Goal: Task Accomplishment & Management: Manage account settings

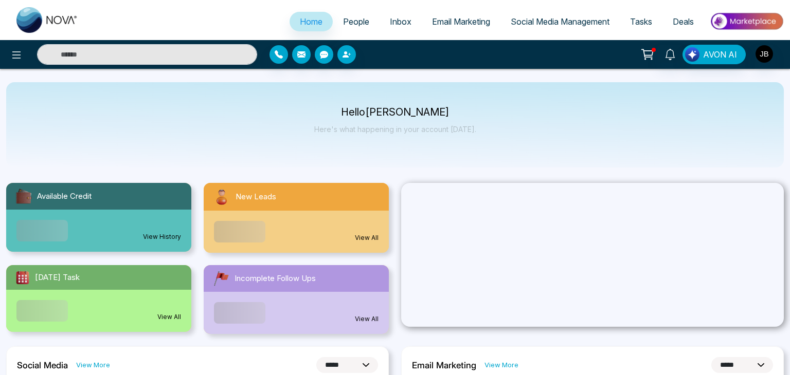
select select "*"
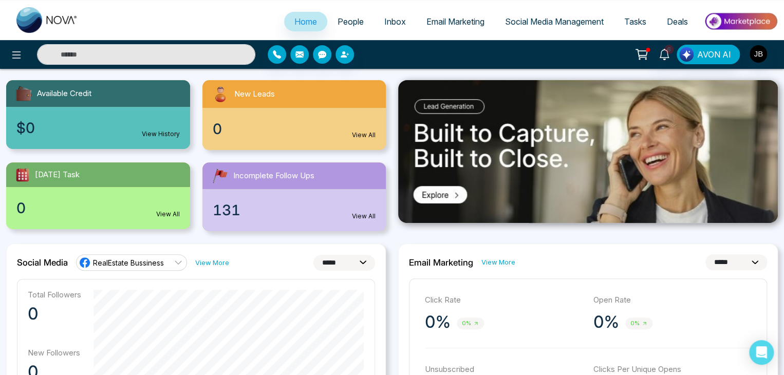
scroll to position [34, 0]
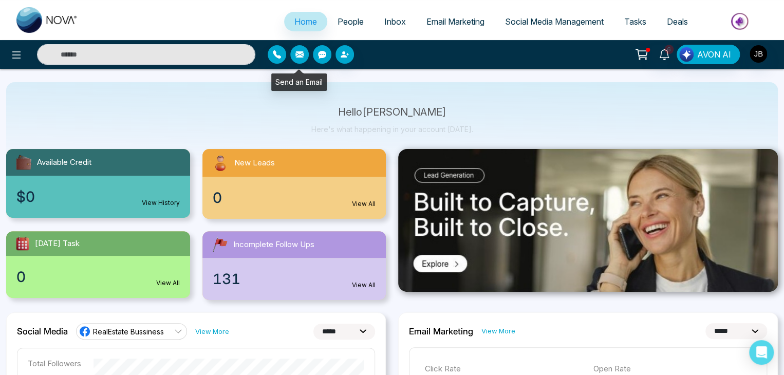
click at [301, 60] on button "button" at bounding box center [299, 54] width 19 height 19
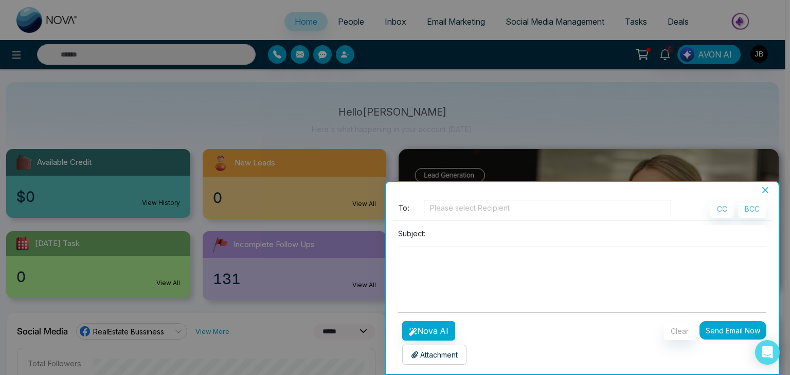
click at [387, 85] on div at bounding box center [395, 187] width 790 height 375
click at [280, 54] on div at bounding box center [395, 187] width 790 height 375
click at [765, 190] on icon "close" at bounding box center [765, 190] width 6 height 6
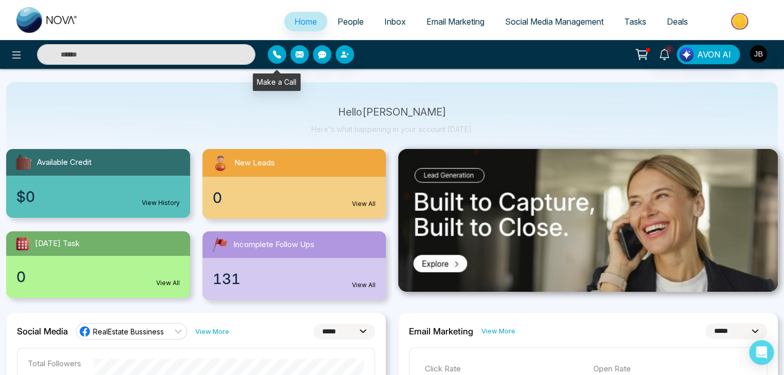
click at [273, 54] on icon "button" at bounding box center [277, 54] width 8 height 8
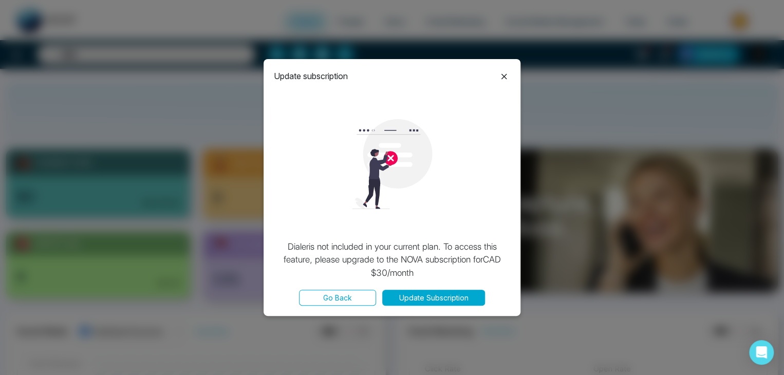
click at [338, 297] on button "Go Back" at bounding box center [337, 298] width 77 height 16
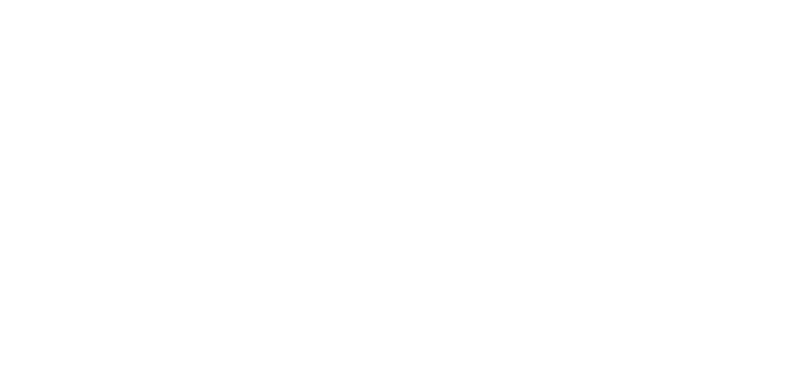
select select "*"
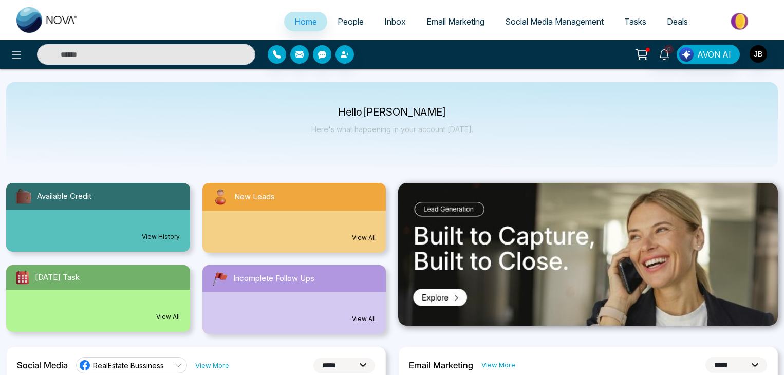
select select "*"
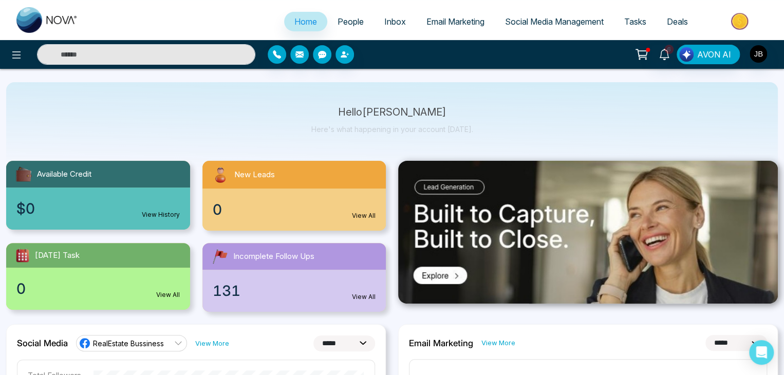
scroll to position [34, 0]
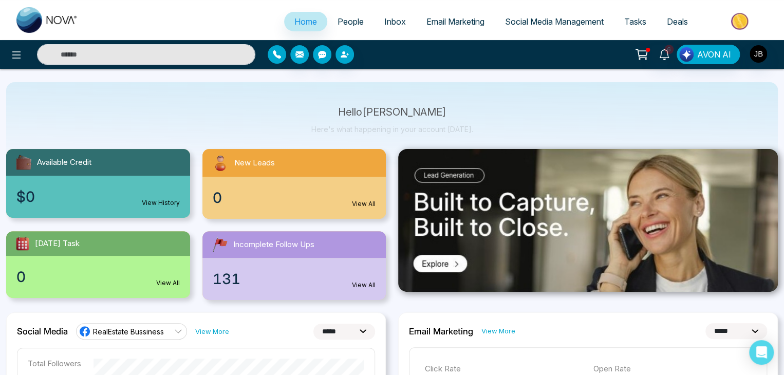
click at [273, 60] on button "button" at bounding box center [277, 54] width 19 height 19
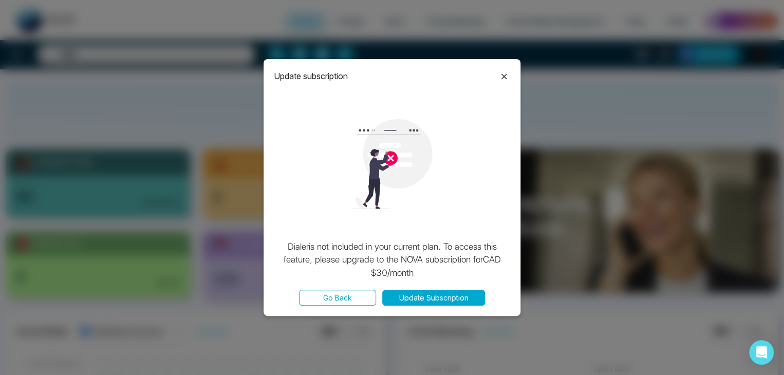
click at [502, 70] on icon at bounding box center [504, 76] width 12 height 12
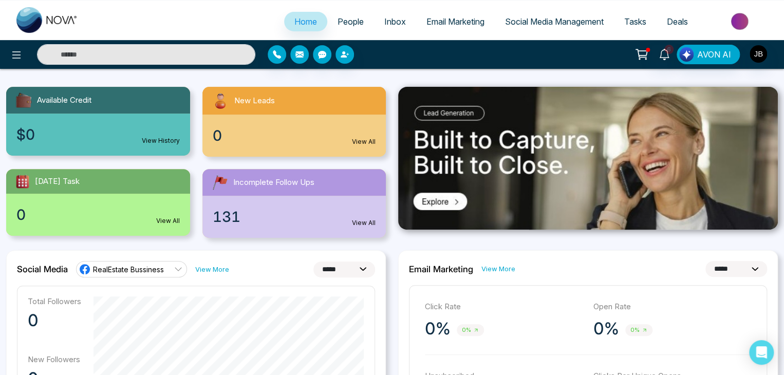
scroll to position [103, 0]
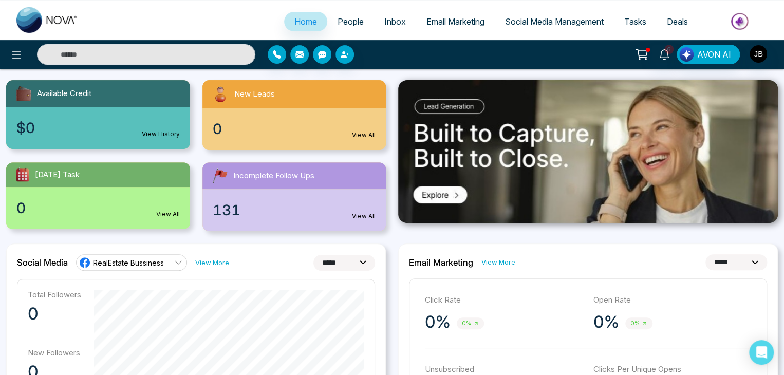
click at [173, 262] on link "RealEstate Bussiness" at bounding box center [131, 262] width 111 height 16
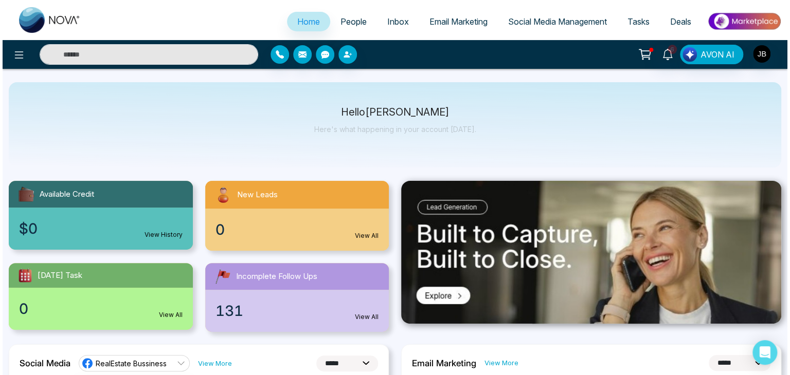
scroll to position [0, 0]
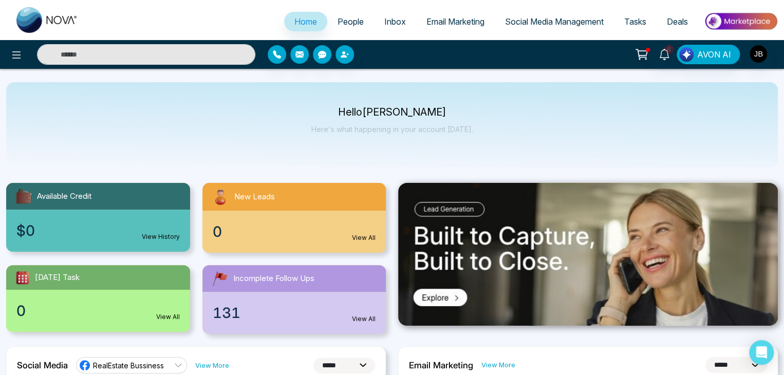
click at [763, 43] on div "6 AVON AI" at bounding box center [392, 54] width 784 height 29
click at [759, 56] on img "button" at bounding box center [758, 53] width 17 height 17
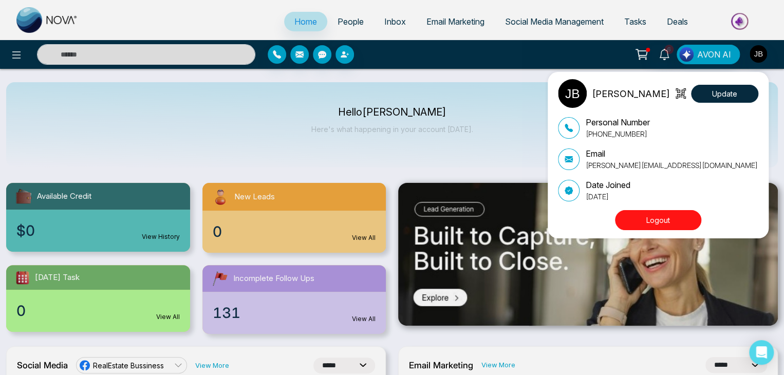
click at [491, 116] on div "[PERSON_NAME] Update Personal Number [PHONE_NUMBER] Email [PERSON_NAME][EMAIL_A…" at bounding box center [392, 187] width 784 height 375
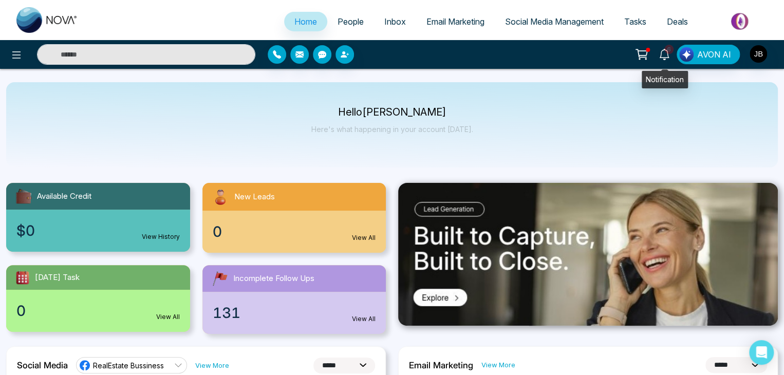
click at [671, 54] on span "6" at bounding box center [669, 49] width 9 height 9
click at [276, 54] on icon "button" at bounding box center [277, 54] width 8 height 8
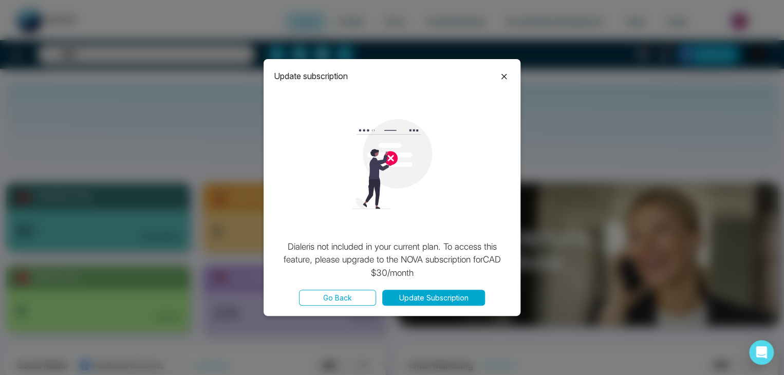
click at [502, 72] on icon at bounding box center [504, 76] width 12 height 12
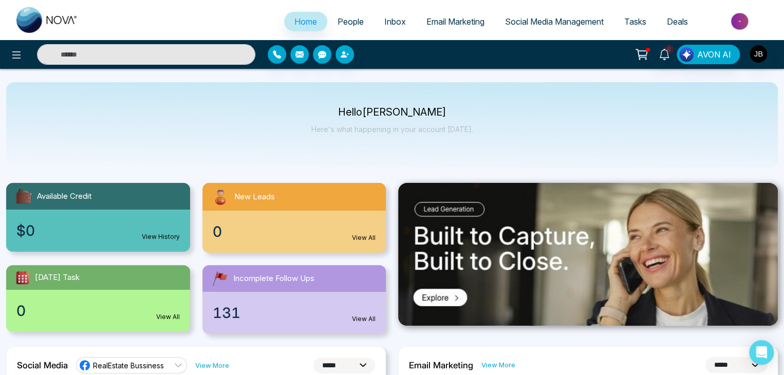
click at [356, 18] on span "People" at bounding box center [351, 21] width 26 height 10
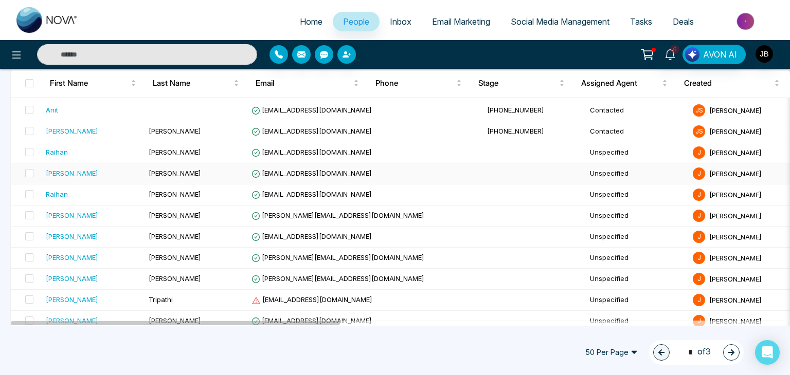
scroll to position [171, 0]
click at [29, 232] on span at bounding box center [29, 236] width 8 height 8
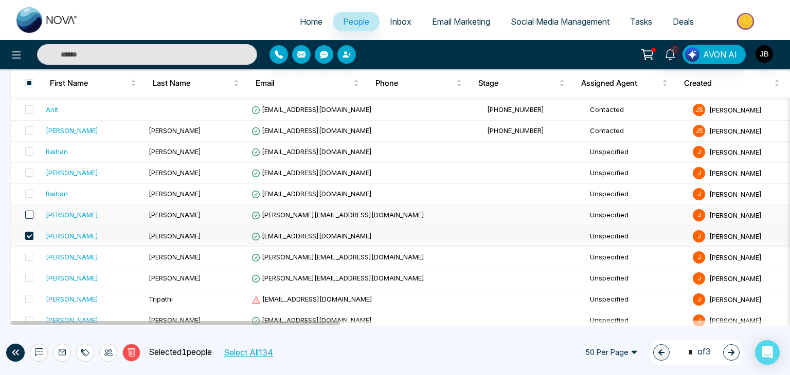
click at [31, 211] on span at bounding box center [29, 215] width 8 height 8
click at [31, 195] on span at bounding box center [29, 194] width 8 height 8
click at [34, 171] on td at bounding box center [26, 173] width 31 height 21
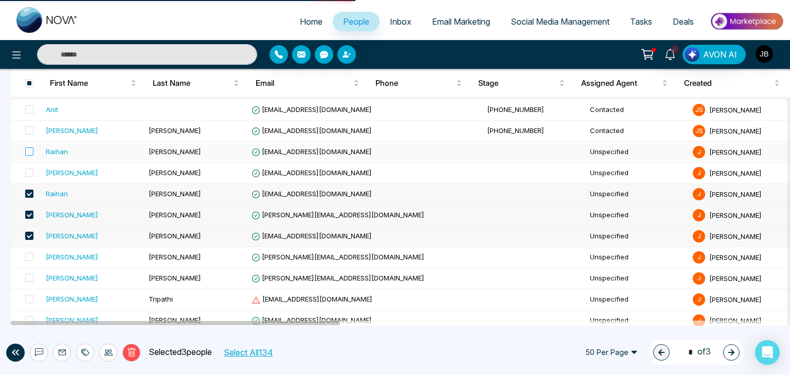
click at [31, 144] on td at bounding box center [26, 152] width 31 height 21
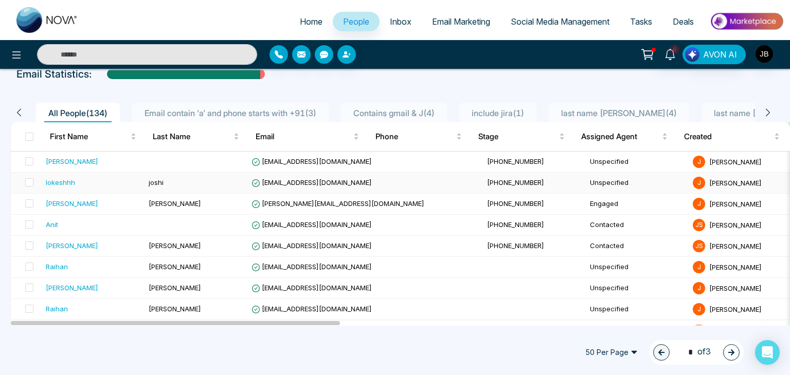
scroll to position [68, 0]
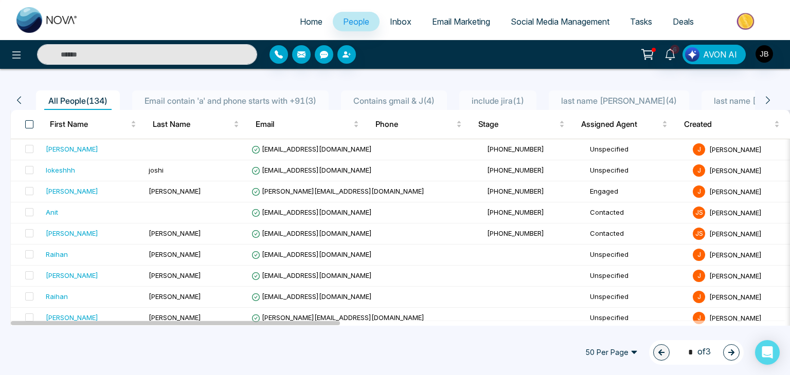
click at [31, 125] on span at bounding box center [29, 124] width 8 height 8
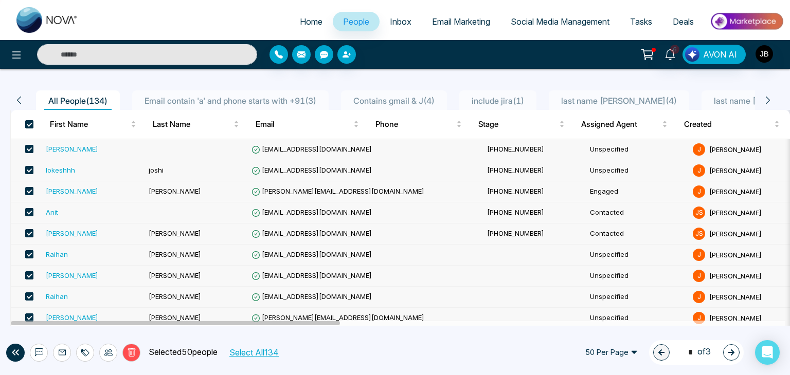
click at [258, 354] on button "Select All 134" at bounding box center [253, 352] width 57 height 13
click at [29, 147] on span at bounding box center [29, 149] width 8 height 8
click at [29, 166] on span at bounding box center [29, 170] width 8 height 8
click at [29, 189] on span at bounding box center [29, 191] width 8 height 8
click at [29, 215] on span at bounding box center [29, 212] width 8 height 8
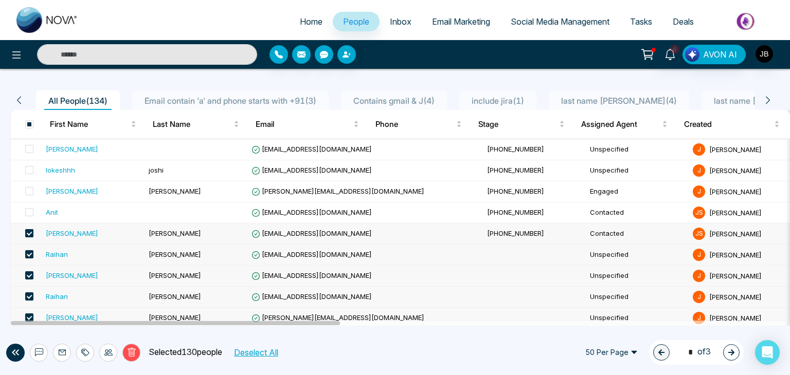
click at [29, 235] on span at bounding box center [29, 233] width 8 height 8
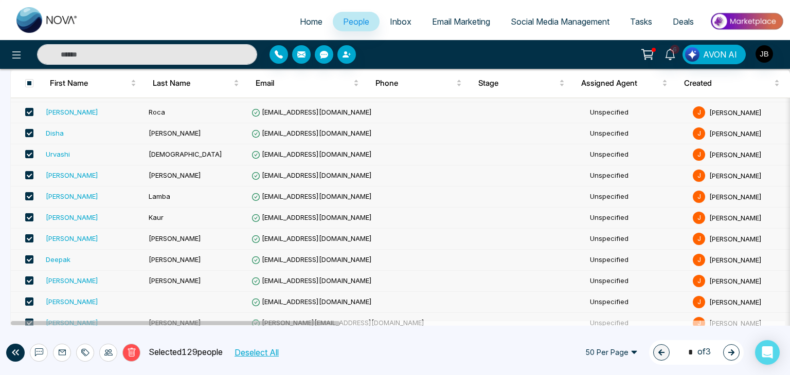
scroll to position [935, 0]
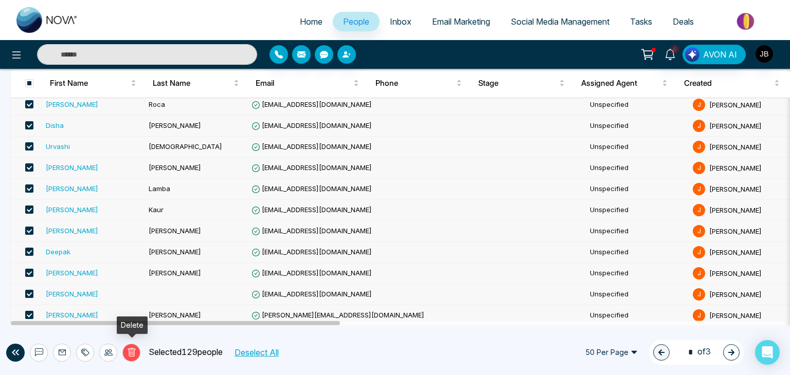
click at [135, 354] on icon at bounding box center [131, 352] width 9 height 9
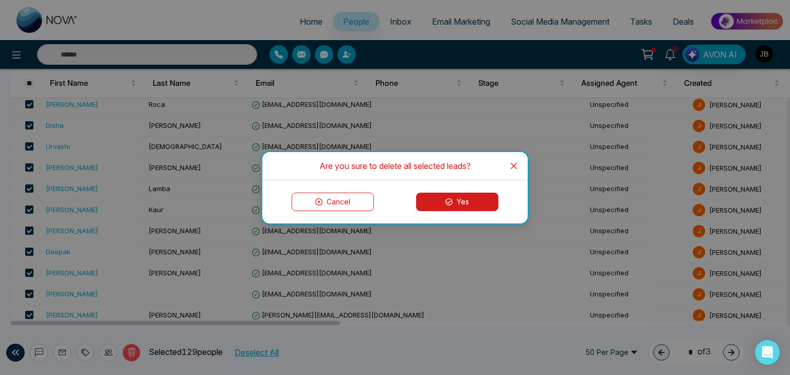
click at [473, 203] on button "Yes" at bounding box center [457, 202] width 82 height 19
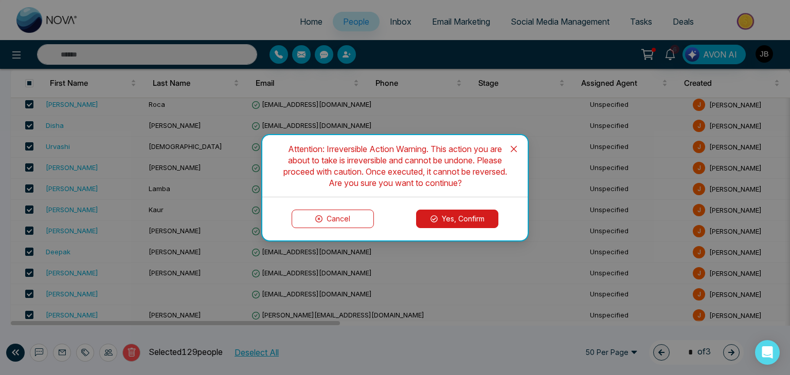
click at [450, 217] on button "Yes, Confirm" at bounding box center [457, 219] width 82 height 19
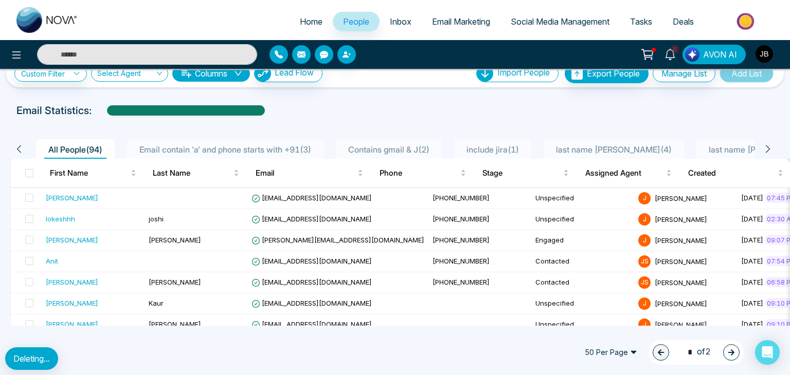
scroll to position [10, 0]
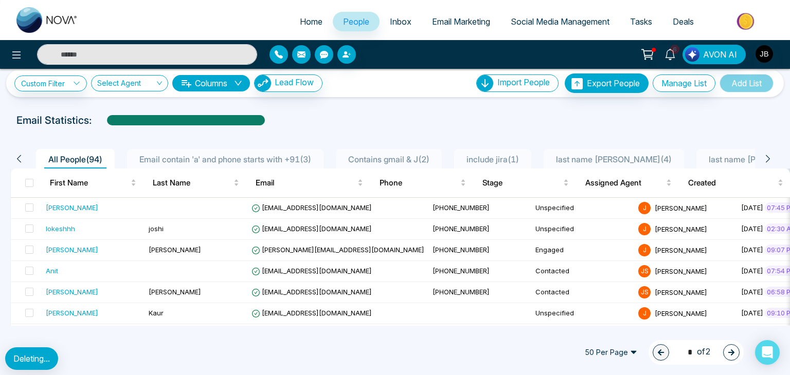
click at [25, 178] on th at bounding box center [26, 183] width 31 height 29
click at [30, 181] on span at bounding box center [29, 183] width 8 height 8
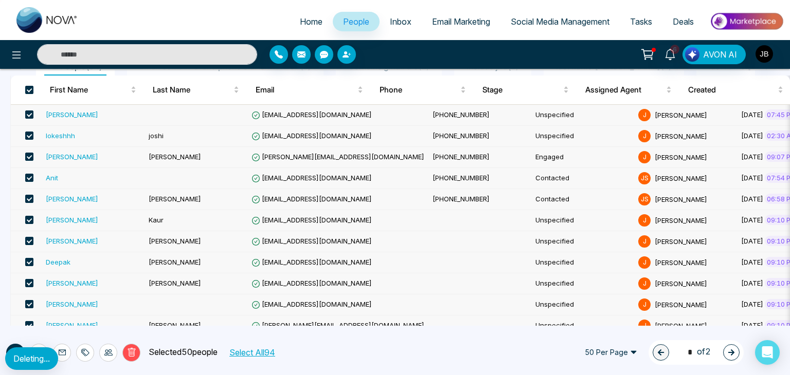
scroll to position [113, 0]
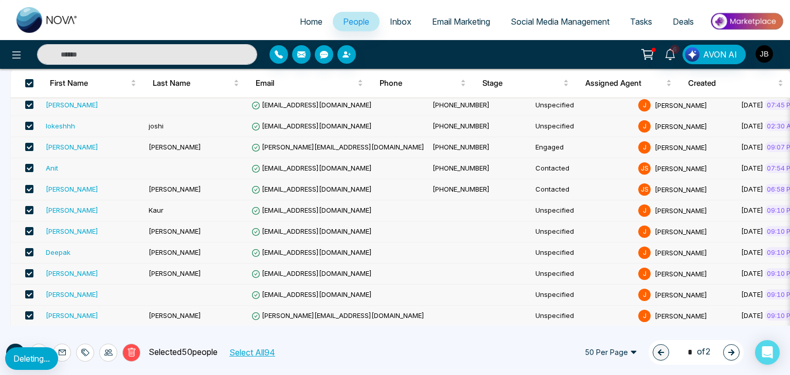
click at [35, 106] on td at bounding box center [26, 105] width 31 height 21
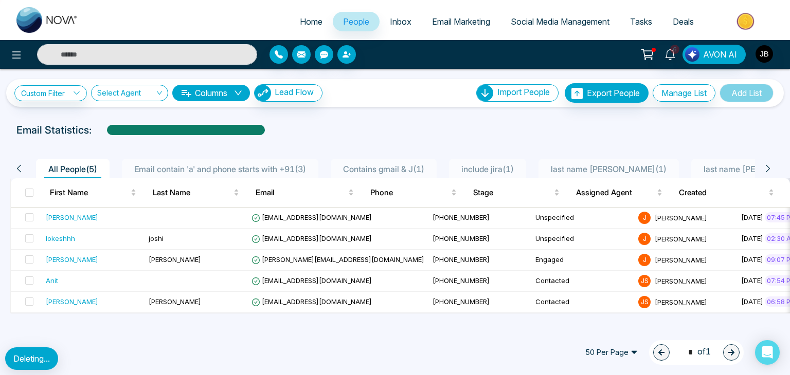
click at [390, 18] on span "Inbox" at bounding box center [401, 21] width 22 height 10
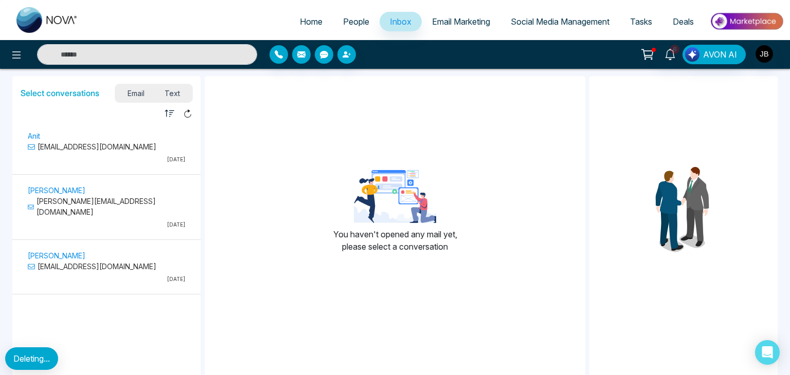
click at [452, 17] on span "Email Marketing" at bounding box center [461, 21] width 58 height 10
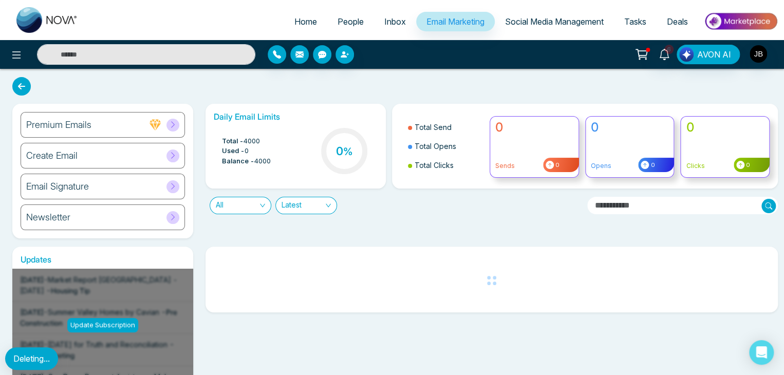
click at [553, 21] on span "Social Media Management" at bounding box center [554, 21] width 99 height 10
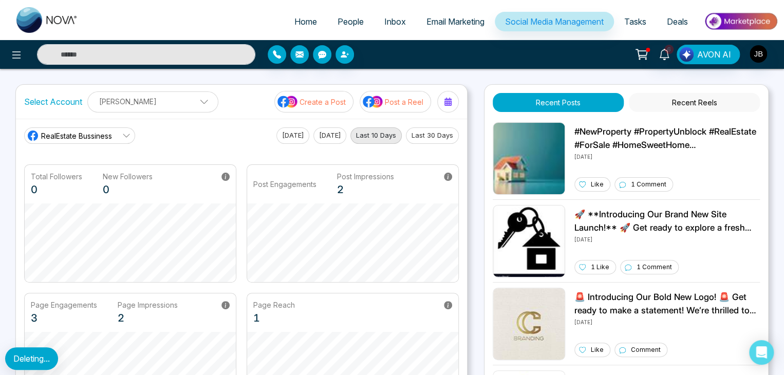
click at [625, 21] on span "Tasks" at bounding box center [636, 21] width 22 height 10
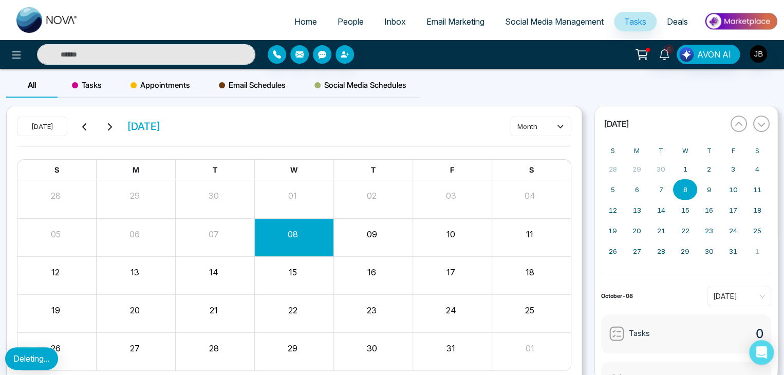
click at [385, 16] on link "Inbox" at bounding box center [395, 22] width 42 height 20
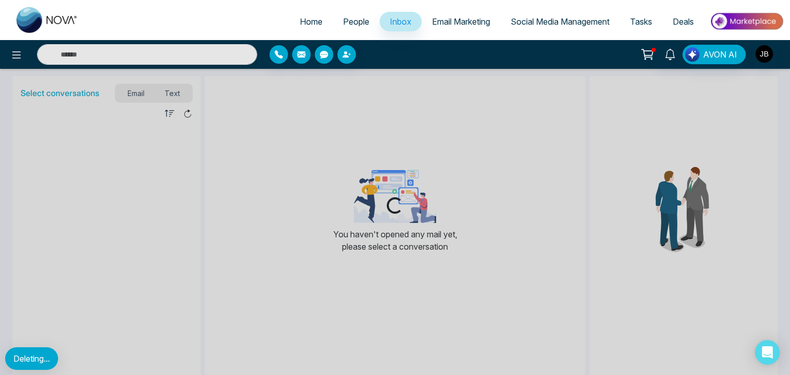
click at [343, 20] on span "People" at bounding box center [356, 21] width 26 height 10
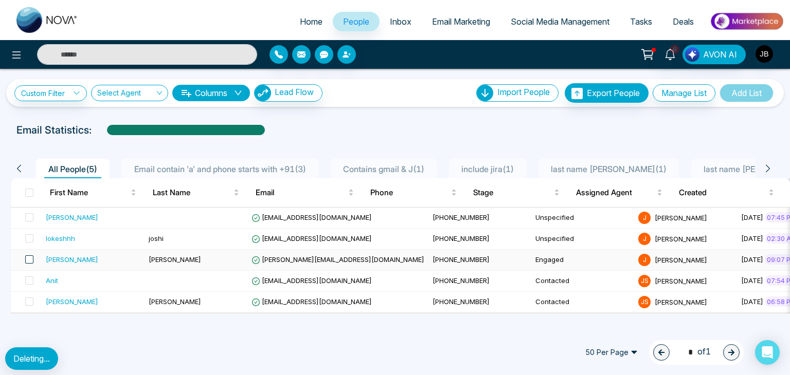
click at [29, 262] on span at bounding box center [29, 259] width 8 height 8
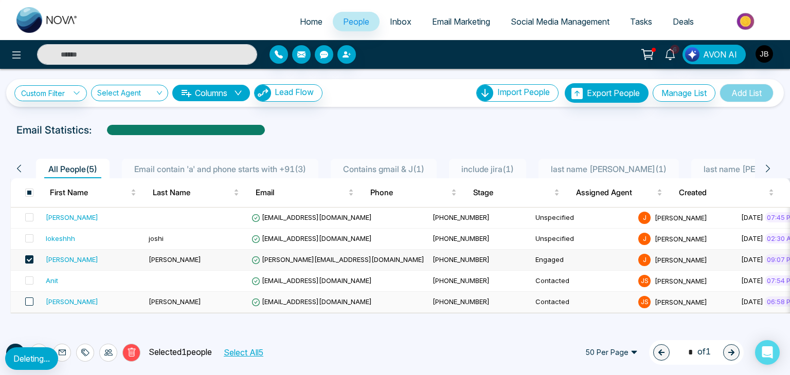
click at [25, 301] on span at bounding box center [29, 302] width 8 height 8
click at [24, 280] on label at bounding box center [26, 281] width 14 height 11
click at [30, 280] on span at bounding box center [29, 281] width 8 height 8
click at [81, 351] on icon at bounding box center [85, 353] width 8 height 8
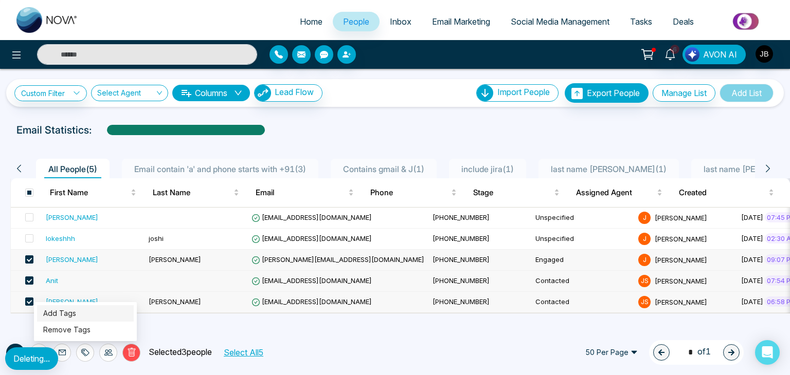
click at [70, 316] on link "Add Tags" at bounding box center [59, 313] width 33 height 9
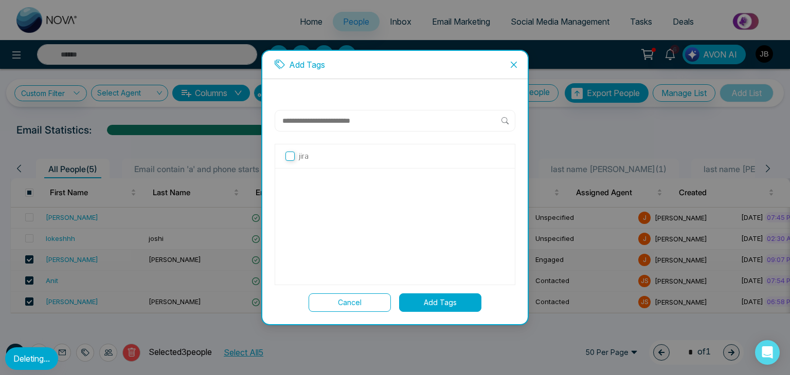
click at [447, 305] on button "Add Tags" at bounding box center [440, 303] width 82 height 19
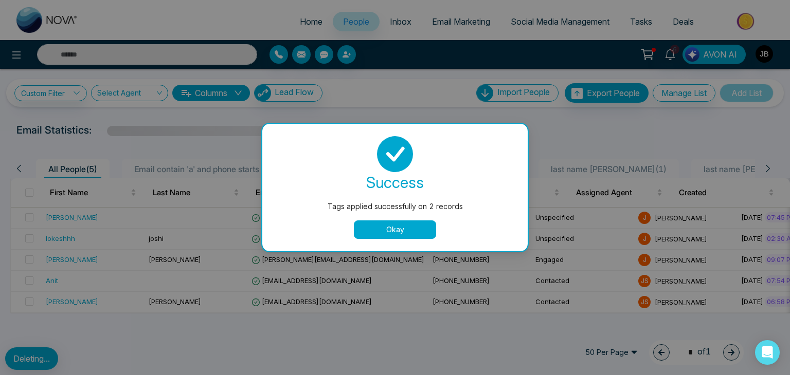
click at [394, 229] on button "Okay" at bounding box center [395, 230] width 82 height 19
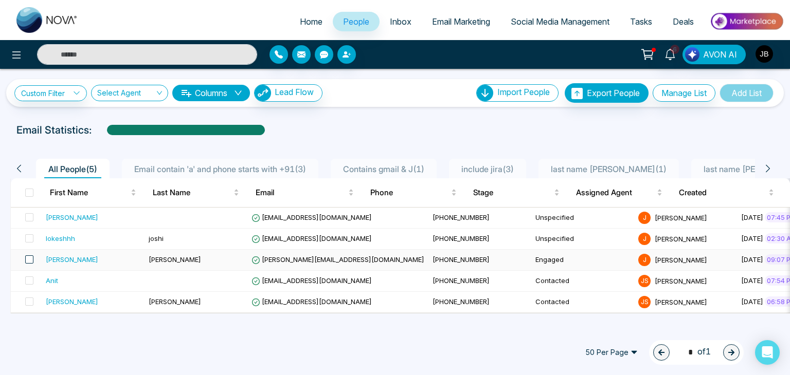
click at [29, 259] on span at bounding box center [29, 259] width 8 height 8
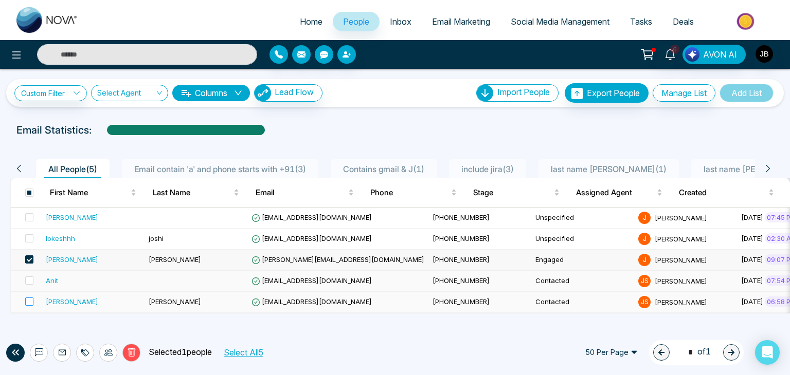
drag, startPoint x: 29, startPoint y: 278, endPoint x: 29, endPoint y: 295, distance: 17.0
click at [29, 282] on span at bounding box center [29, 281] width 8 height 8
click at [26, 301] on span at bounding box center [29, 302] width 8 height 8
click at [84, 350] on icon at bounding box center [85, 353] width 8 height 8
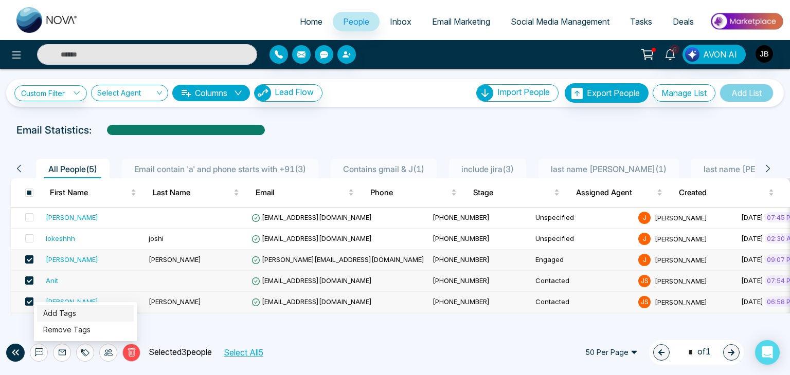
click at [76, 318] on link "Add Tags" at bounding box center [59, 313] width 33 height 9
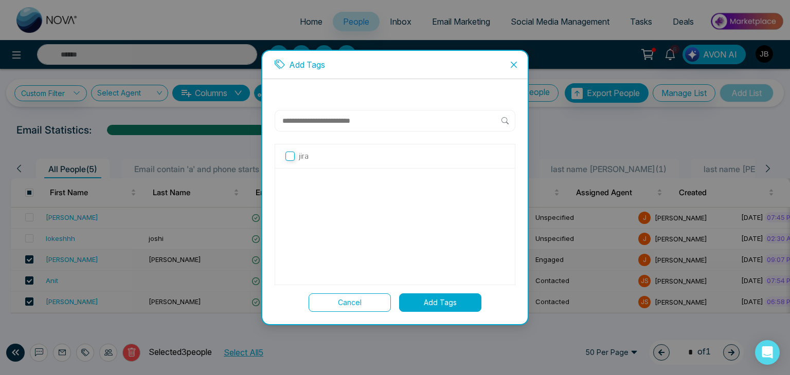
click at [429, 299] on button "Add Tags" at bounding box center [440, 303] width 82 height 19
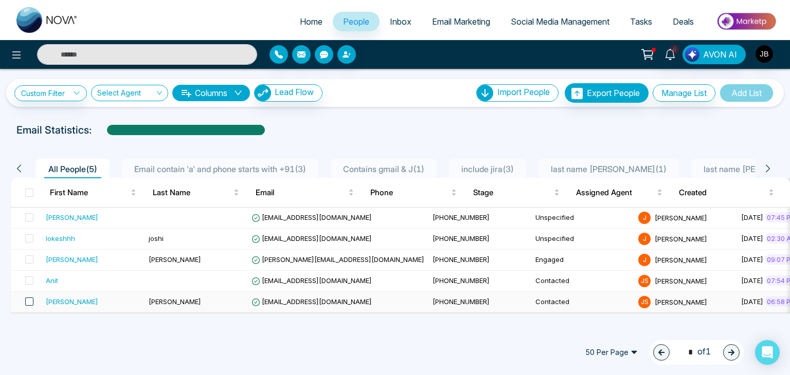
click at [32, 301] on span at bounding box center [29, 302] width 8 height 8
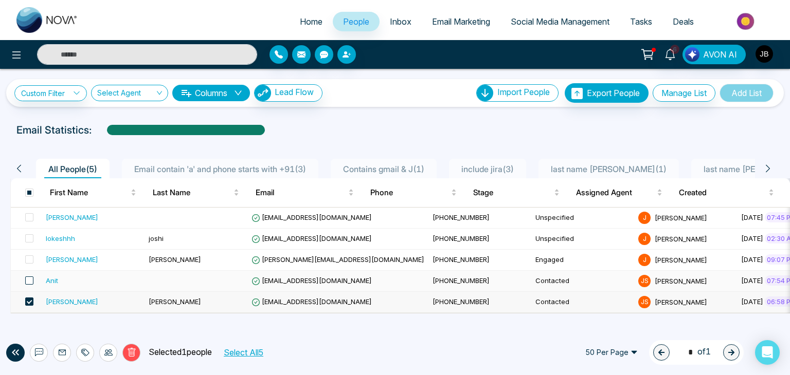
click at [32, 283] on span at bounding box center [29, 281] width 8 height 8
click at [25, 259] on span at bounding box center [29, 259] width 8 height 8
click at [84, 351] on icon at bounding box center [83, 353] width 5 height 7
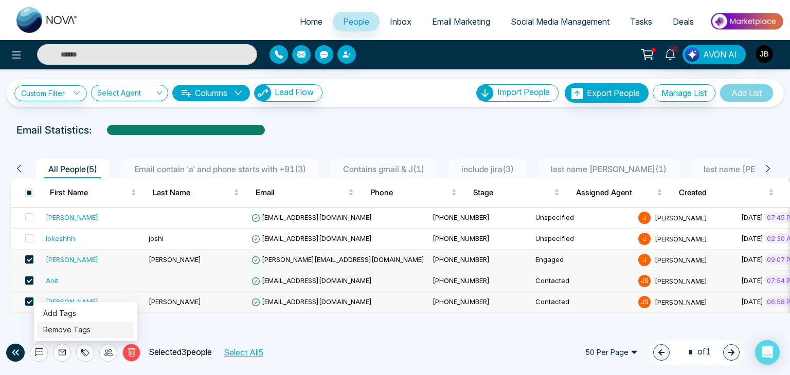
click at [78, 334] on link "Remove Tags" at bounding box center [66, 329] width 47 height 9
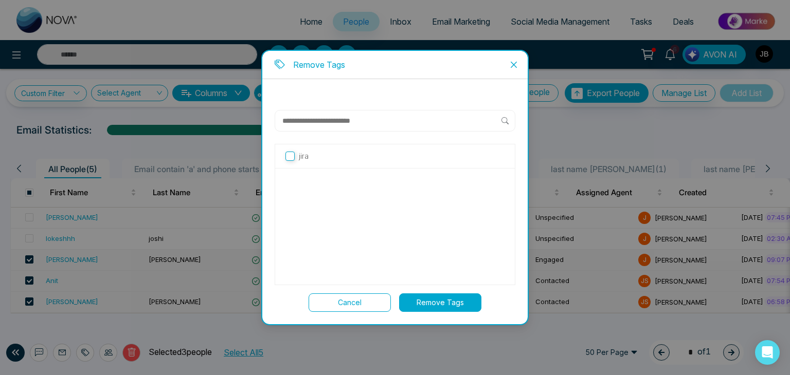
click at [310, 160] on label "jira" at bounding box center [394, 156] width 219 height 11
click at [425, 299] on button "Remove Tags" at bounding box center [440, 303] width 82 height 19
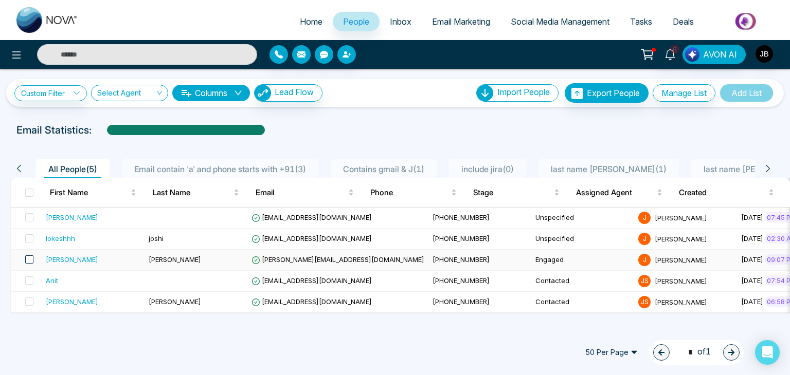
click at [31, 260] on span at bounding box center [29, 259] width 8 height 8
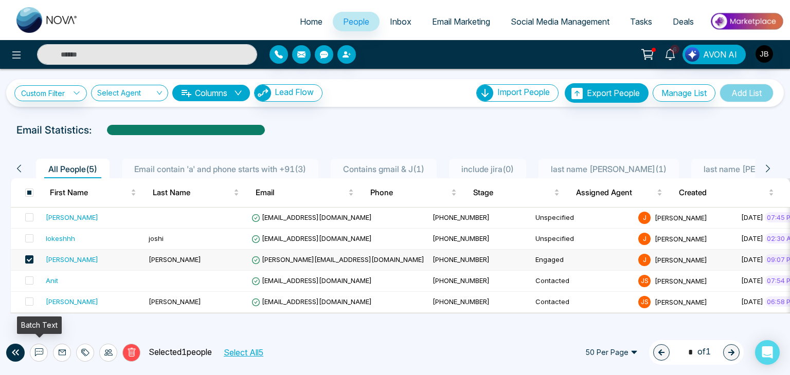
click at [33, 352] on button at bounding box center [39, 353] width 18 height 18
click at [40, 328] on div "Batch Text" at bounding box center [39, 325] width 45 height 17
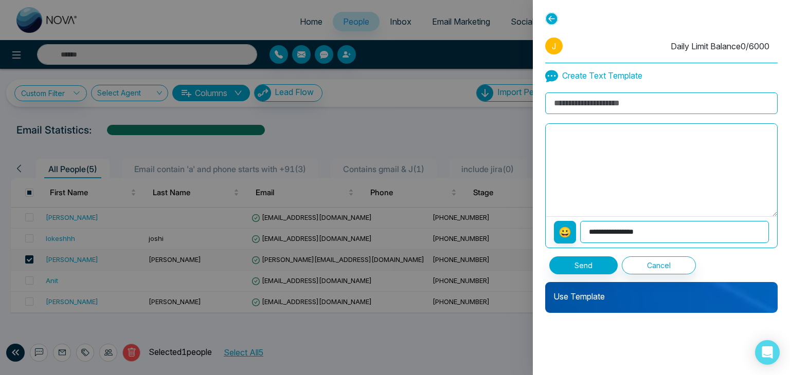
click at [575, 105] on input at bounding box center [661, 104] width 232 height 22
type input "**********"
click at [595, 225] on select "**********" at bounding box center [674, 232] width 189 height 22
click at [575, 129] on textarea at bounding box center [660, 170] width 231 height 93
click at [578, 293] on p "Use Template" at bounding box center [661, 292] width 232 height 21
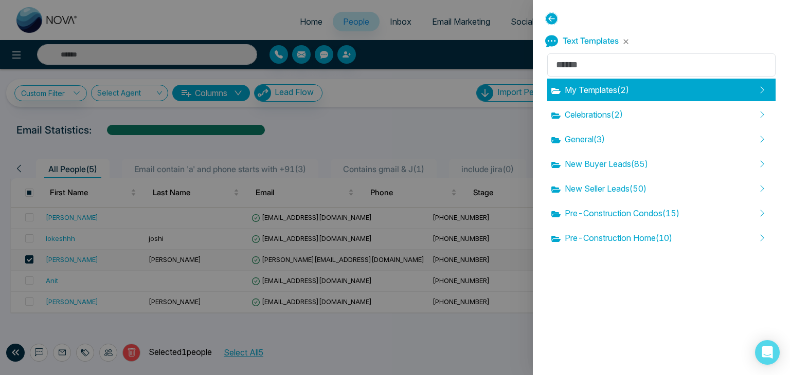
click at [611, 93] on span "My Templates ( 2 )" at bounding box center [590, 90] width 78 height 12
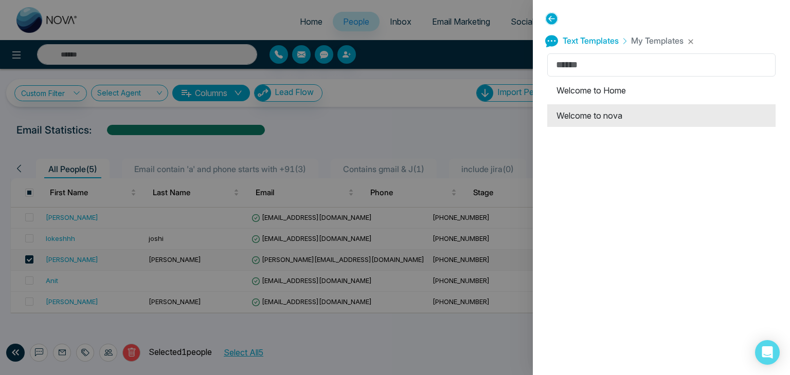
click at [609, 117] on li "Welcome to nova" at bounding box center [661, 115] width 228 height 23
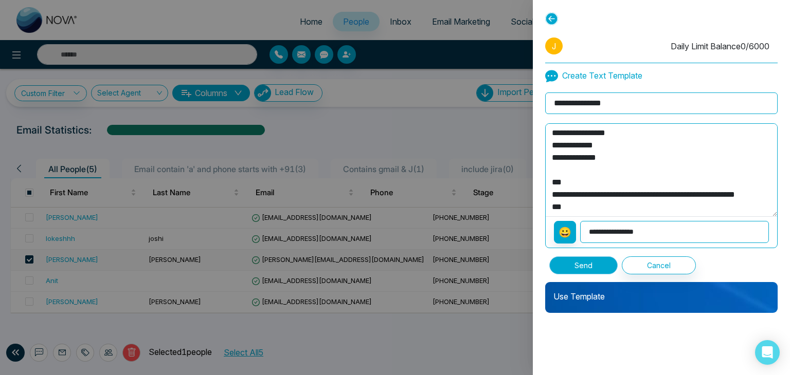
click at [584, 257] on button "Send" at bounding box center [583, 266] width 68 height 18
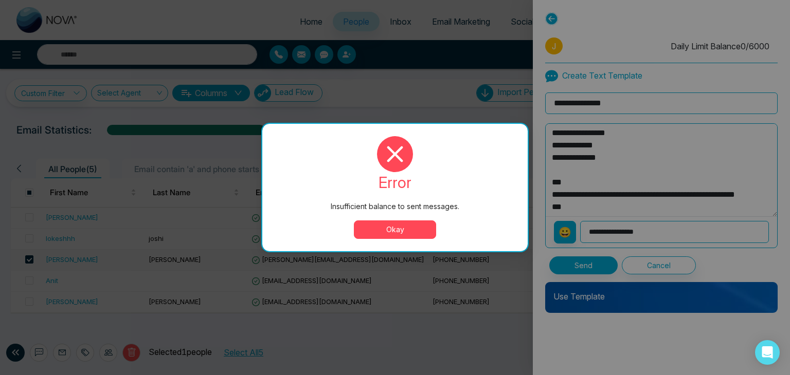
click at [393, 233] on button "Okay" at bounding box center [395, 230] width 82 height 19
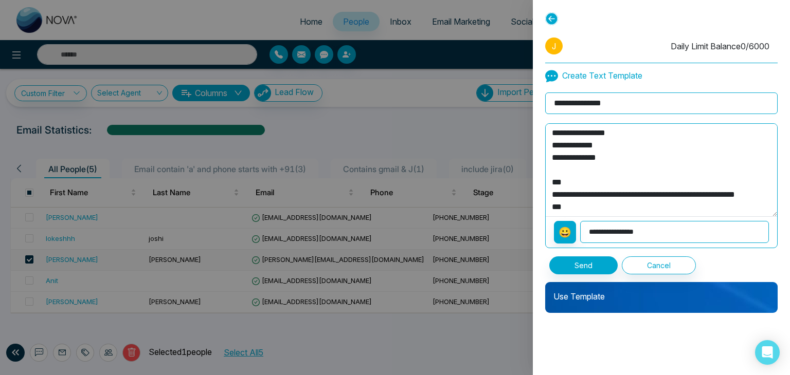
click at [607, 292] on p "Use Template" at bounding box center [661, 292] width 232 height 21
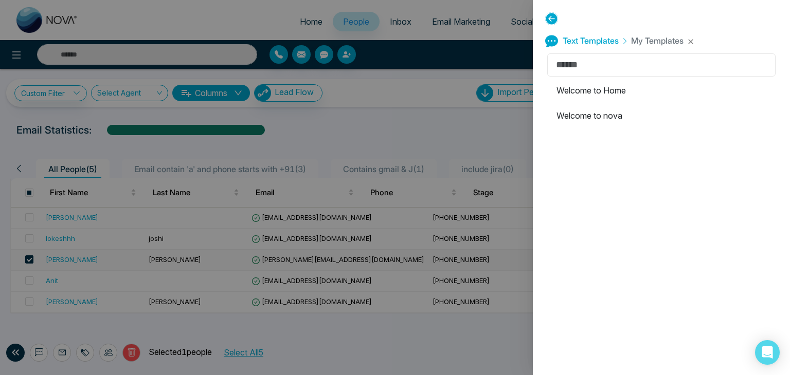
click at [611, 70] on input "text" at bounding box center [661, 64] width 228 height 23
click at [545, 17] on icon at bounding box center [551, 18] width 13 height 13
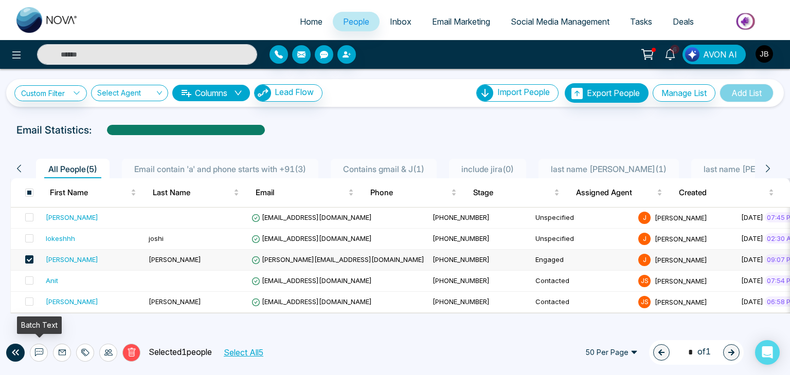
drag, startPoint x: 45, startPoint y: 352, endPoint x: 39, endPoint y: 353, distance: 6.3
click at [43, 353] on button at bounding box center [39, 353] width 18 height 18
click at [38, 353] on icon at bounding box center [39, 353] width 8 height 8
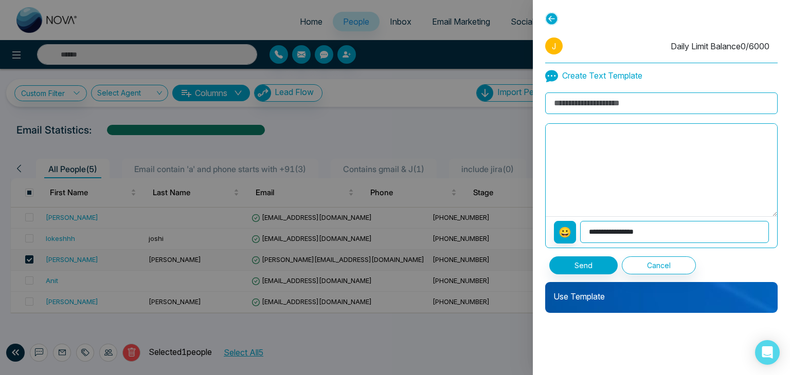
click at [568, 169] on textarea at bounding box center [660, 170] width 231 height 93
click at [572, 100] on input at bounding box center [661, 104] width 232 height 22
type input "**********"
click at [595, 161] on textarea at bounding box center [660, 170] width 231 height 93
type textarea "*"
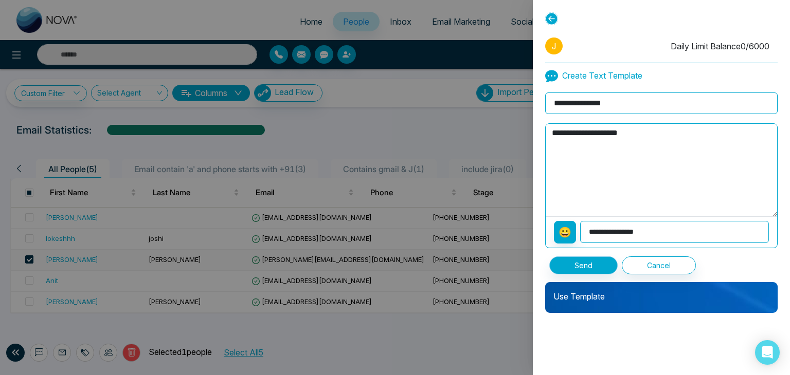
type textarea "**********"
click at [584, 269] on button "Send" at bounding box center [583, 266] width 68 height 18
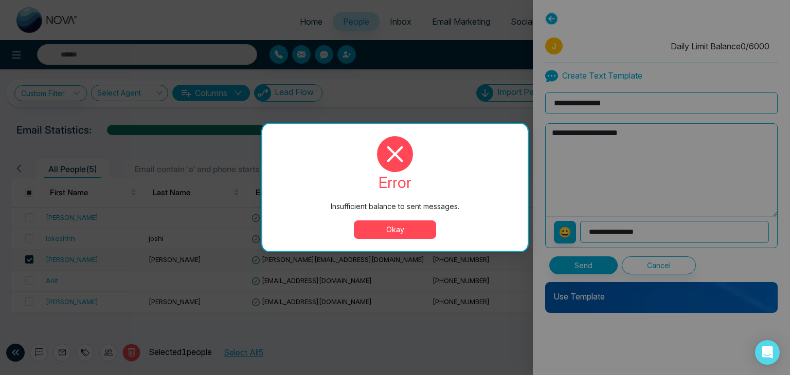
click at [402, 233] on button "Okay" at bounding box center [395, 230] width 82 height 19
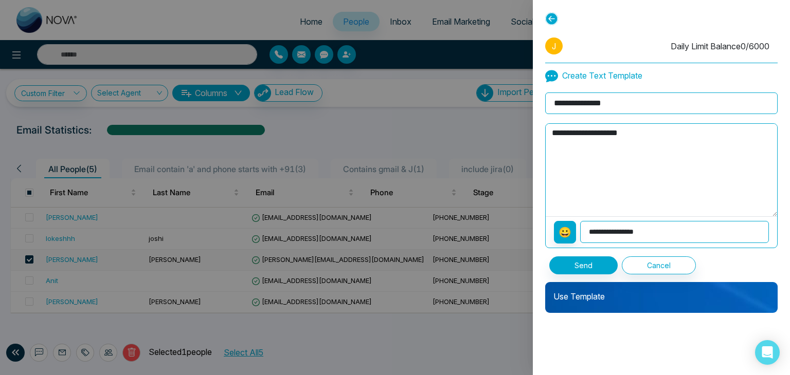
click at [551, 22] on icon at bounding box center [551, 18] width 13 height 13
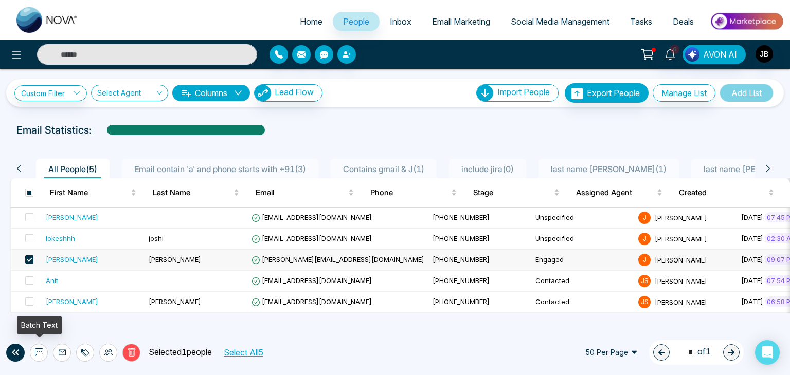
click at [39, 356] on icon at bounding box center [39, 353] width 8 height 8
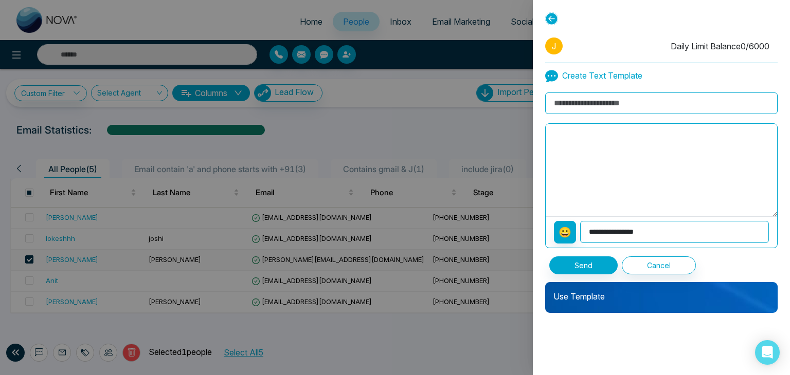
click at [63, 356] on div at bounding box center [395, 187] width 790 height 375
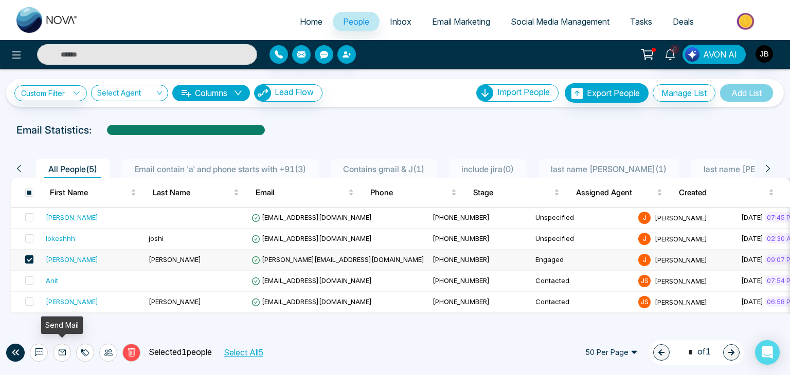
click at [63, 356] on icon at bounding box center [62, 353] width 8 height 8
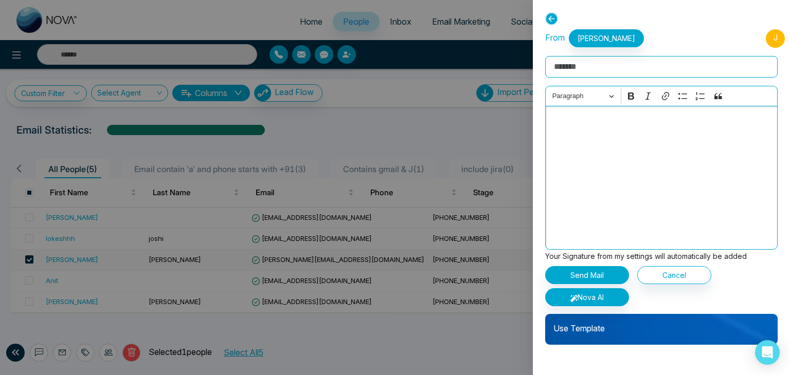
click at [598, 140] on div "Editor editing area: main" at bounding box center [661, 178] width 232 height 144
click at [581, 323] on p "Use Template" at bounding box center [661, 324] width 232 height 21
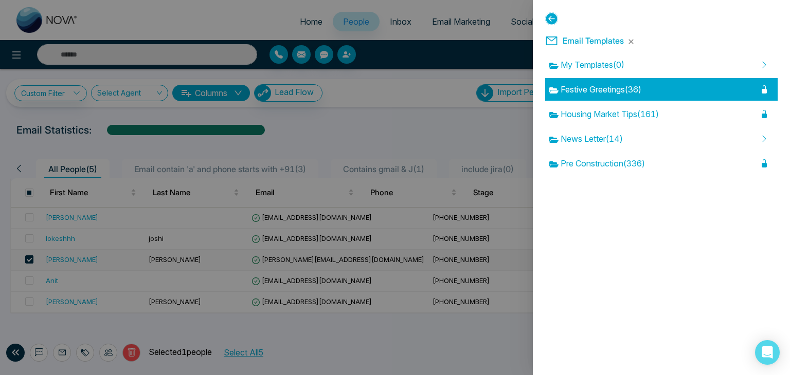
click at [614, 82] on div "Festive Greetings ( 36 )" at bounding box center [661, 89] width 232 height 23
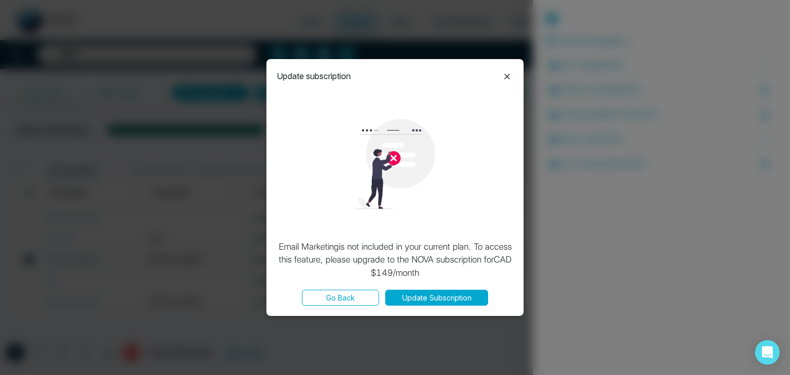
click at [509, 70] on icon at bounding box center [507, 76] width 12 height 12
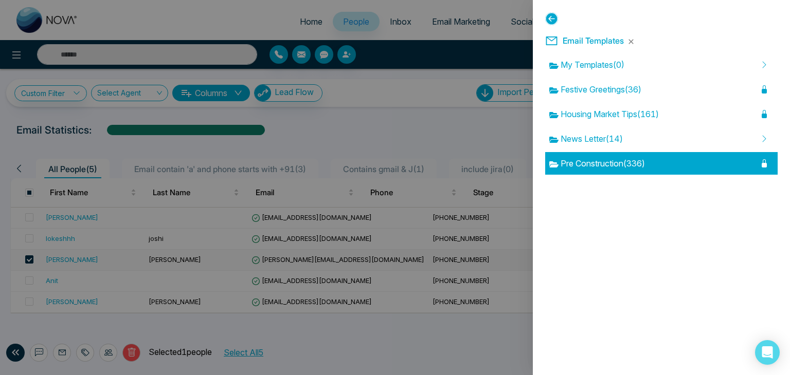
click at [584, 157] on div "Pre Construction ( 336 )" at bounding box center [661, 163] width 232 height 23
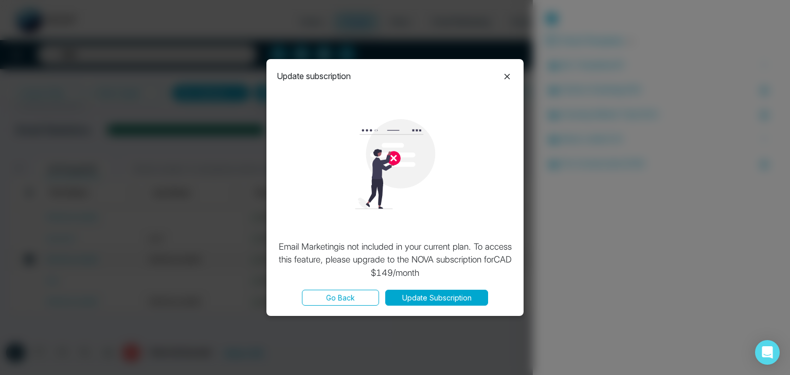
click at [506, 79] on icon at bounding box center [507, 76] width 12 height 12
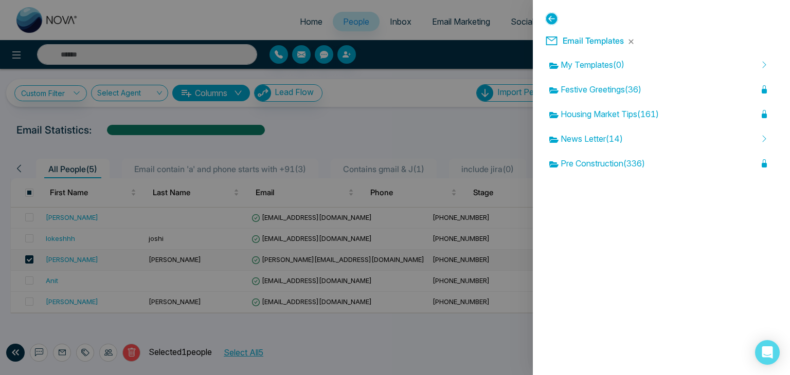
click at [582, 47] on h5 "Email Templates" at bounding box center [584, 38] width 79 height 17
click at [582, 46] on h5 "Email Templates" at bounding box center [584, 38] width 79 height 17
click at [582, 42] on span "Email Templates" at bounding box center [592, 40] width 61 height 10
click at [550, 20] on icon at bounding box center [551, 18] width 13 height 13
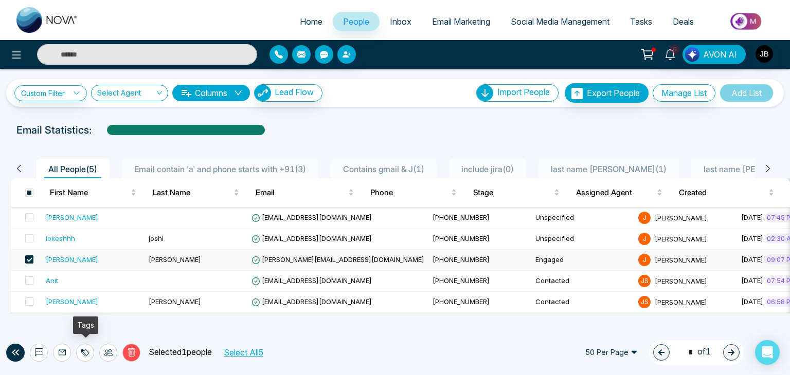
click at [86, 349] on icon at bounding box center [85, 353] width 8 height 8
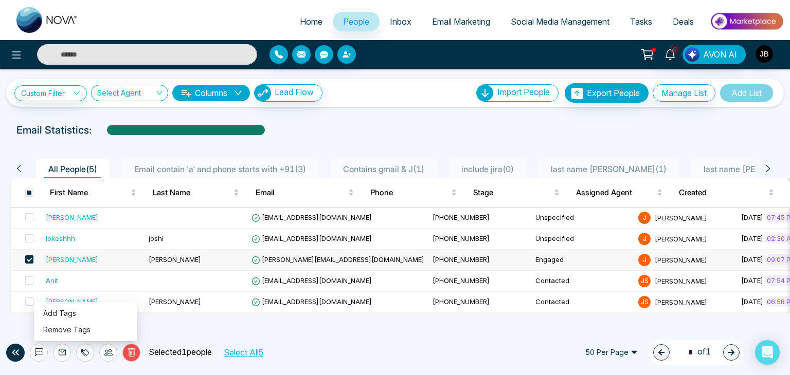
click at [110, 351] on icon at bounding box center [108, 353] width 8 height 8
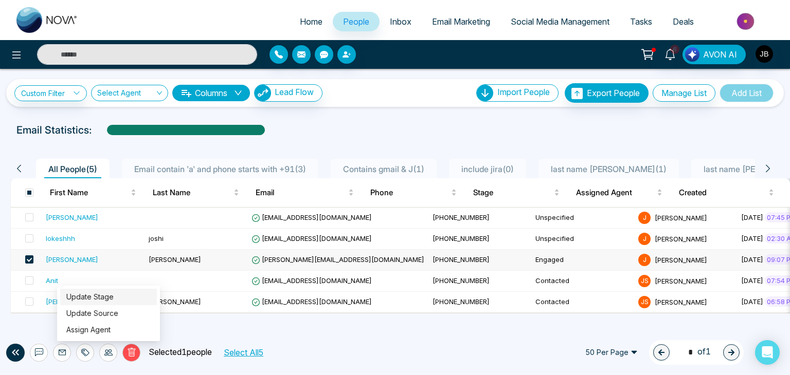
click at [99, 292] on link "Update Stage" at bounding box center [89, 296] width 47 height 9
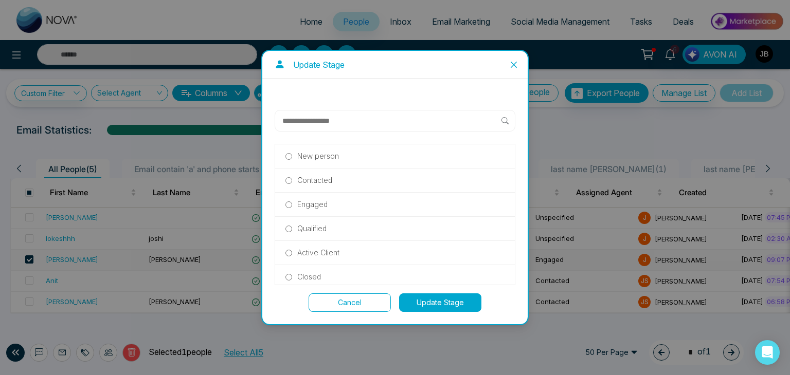
click at [321, 180] on p "Contacted" at bounding box center [314, 180] width 35 height 11
click at [427, 303] on button "Update Stage" at bounding box center [440, 303] width 82 height 19
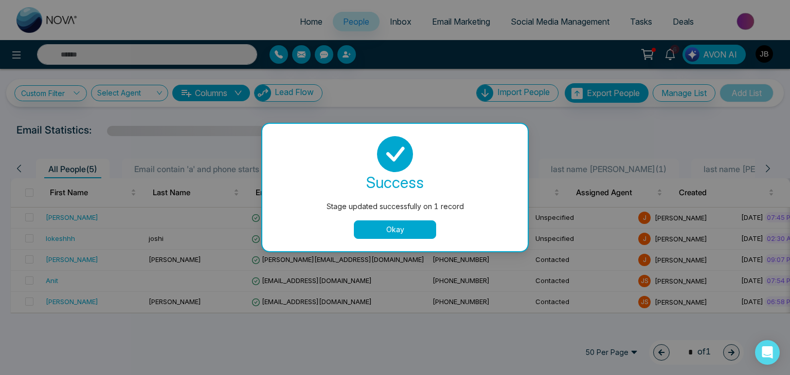
click at [389, 229] on button "Okay" at bounding box center [395, 230] width 82 height 19
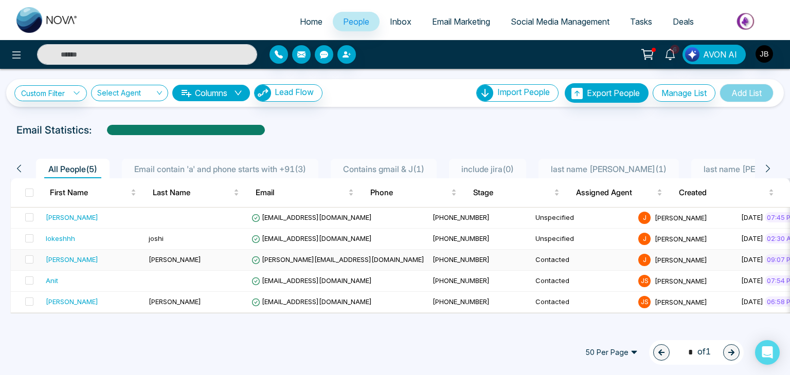
click at [158, 263] on span "Badgujar" at bounding box center [175, 259] width 52 height 8
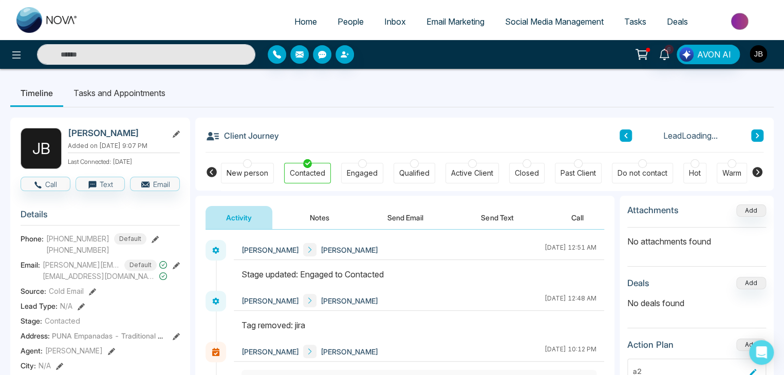
click at [758, 48] on img "button" at bounding box center [758, 53] width 17 height 17
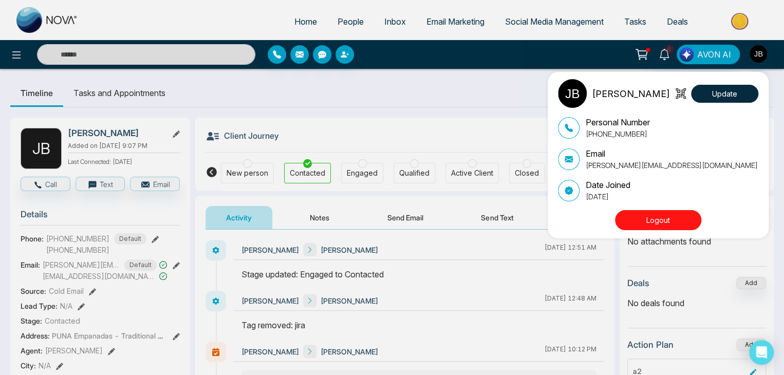
click at [454, 120] on div "Jayesh Satish Badgujar Update Personal Number +918208229191 Email Jayesh@mmnova…" at bounding box center [392, 187] width 784 height 375
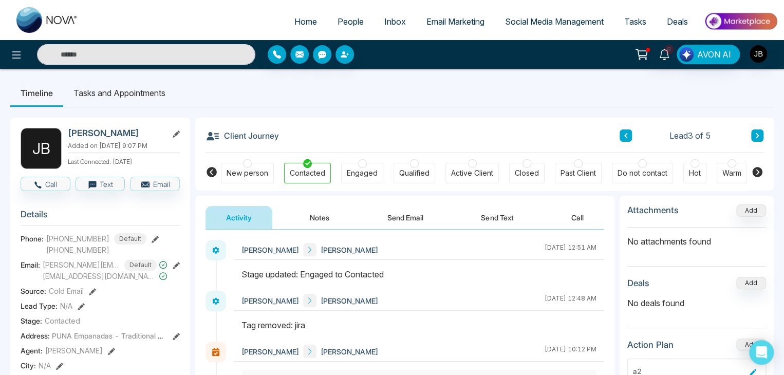
click at [649, 57] on icon at bounding box center [642, 54] width 14 height 14
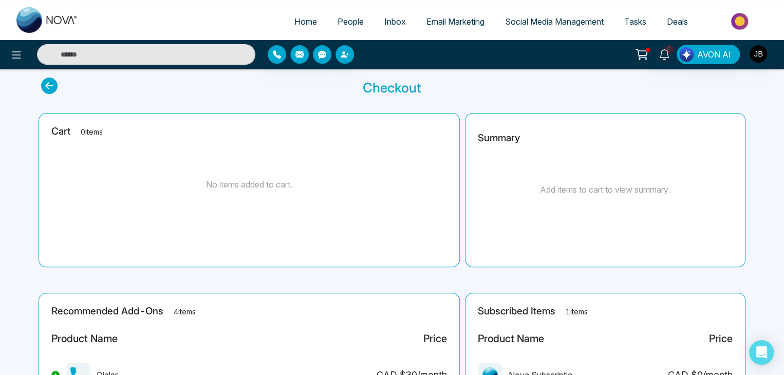
scroll to position [34, 0]
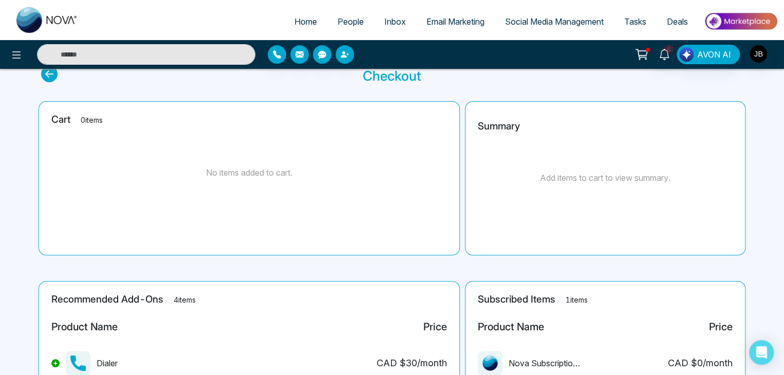
click at [431, 15] on link "Email Marketing" at bounding box center [455, 22] width 79 height 20
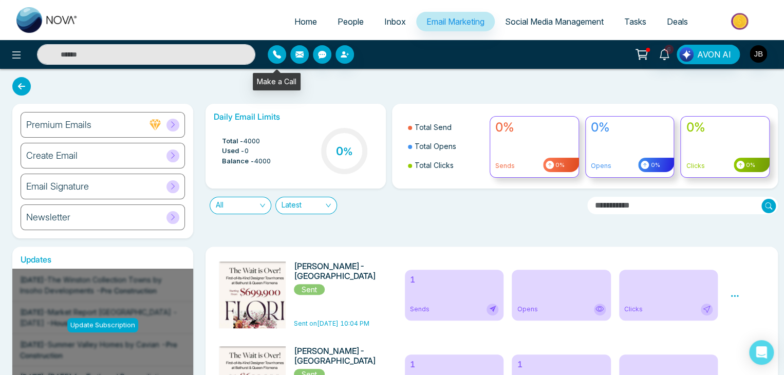
click at [280, 56] on icon "button" at bounding box center [277, 54] width 8 height 8
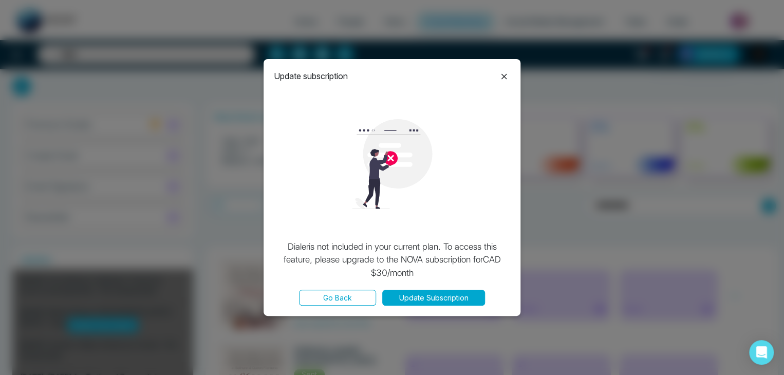
click at [510, 76] on icon at bounding box center [504, 76] width 12 height 12
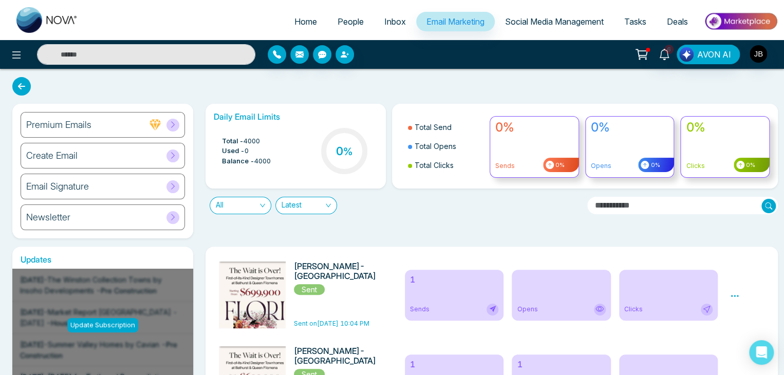
click at [505, 76] on div "Update subscription Dialer is not included in your current plan. To access this…" at bounding box center [392, 187] width 784 height 375
click at [343, 23] on span "People" at bounding box center [351, 21] width 26 height 10
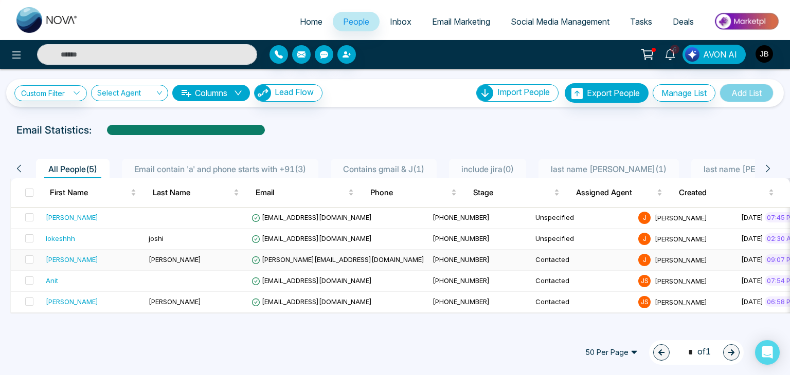
click at [284, 261] on span "Jayesh@mmnovatech.com" at bounding box center [337, 259] width 173 height 8
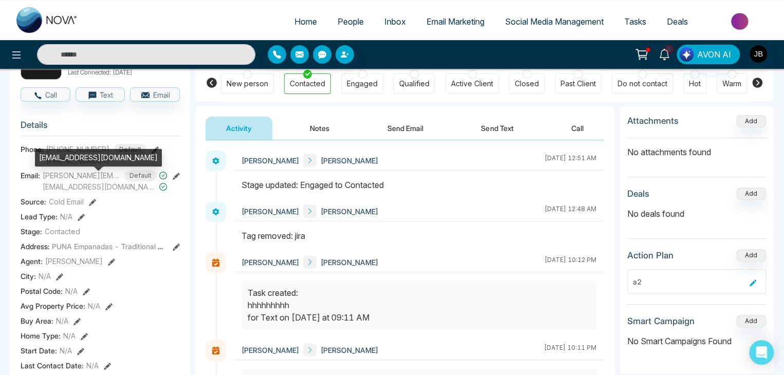
scroll to position [103, 0]
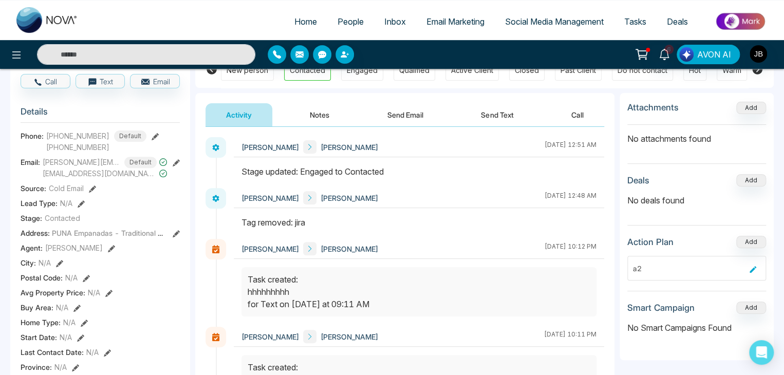
click at [89, 193] on icon at bounding box center [92, 189] width 7 height 7
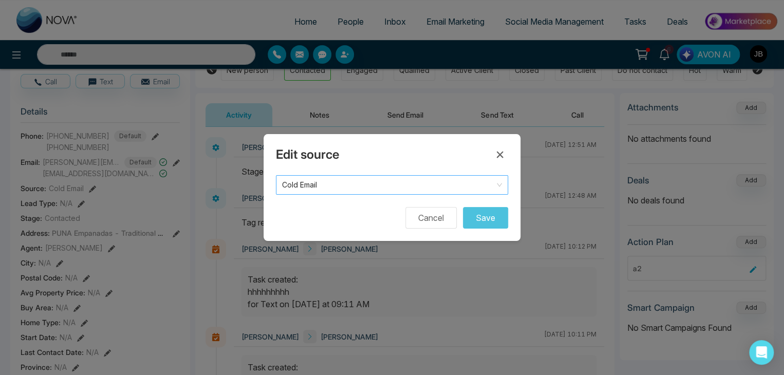
click at [336, 186] on span "Cold Email" at bounding box center [392, 185] width 220 height 14
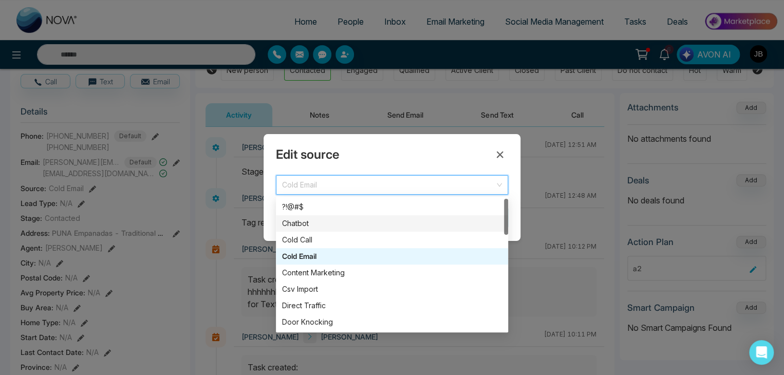
click at [301, 220] on div "Chatbot" at bounding box center [392, 223] width 220 height 11
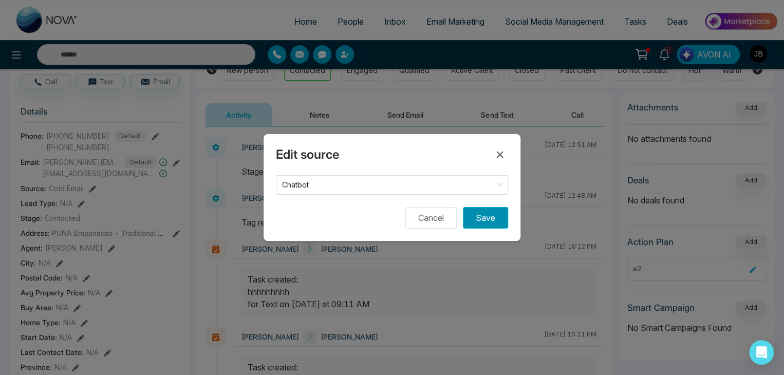
click at [483, 217] on button "Save" at bounding box center [485, 218] width 45 height 22
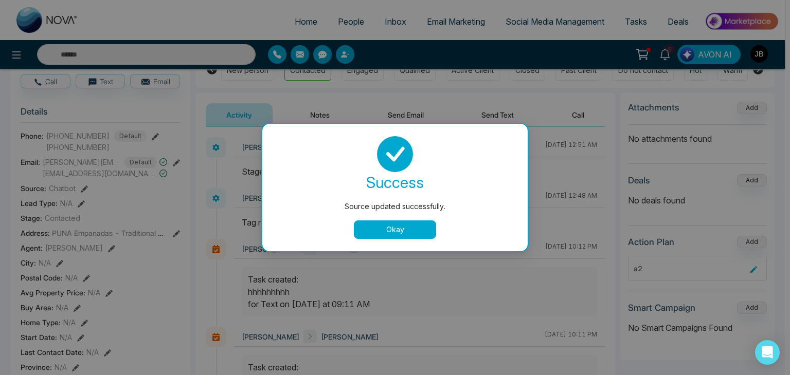
click at [373, 229] on button "Okay" at bounding box center [395, 230] width 82 height 19
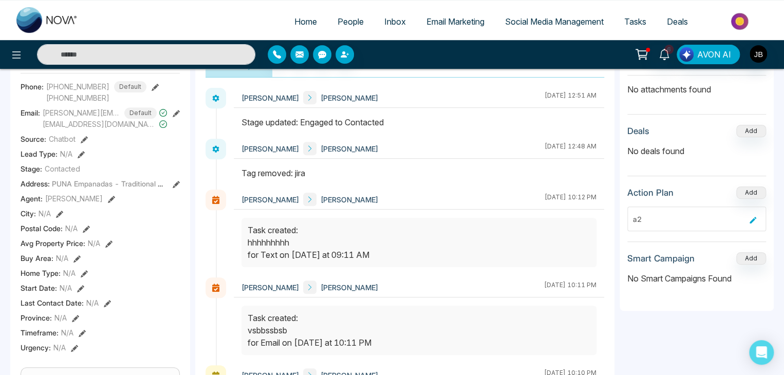
scroll to position [137, 0]
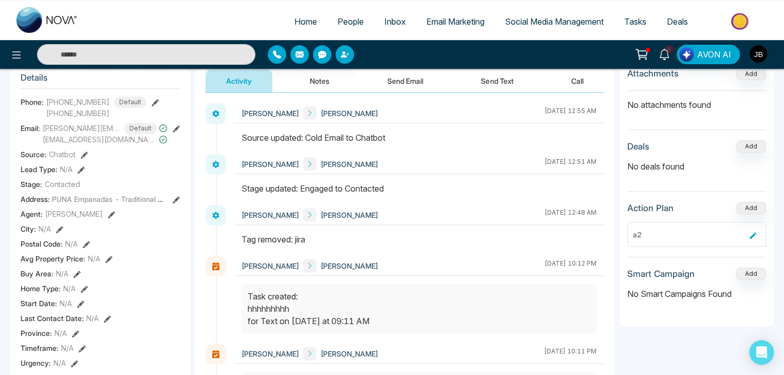
click at [169, 134] on div "Email: Jayesh@mmnovatech.com Default Jayeshbadgujar@mmnovatech.com" at bounding box center [100, 134] width 159 height 22
click at [175, 133] on icon at bounding box center [176, 128] width 7 height 7
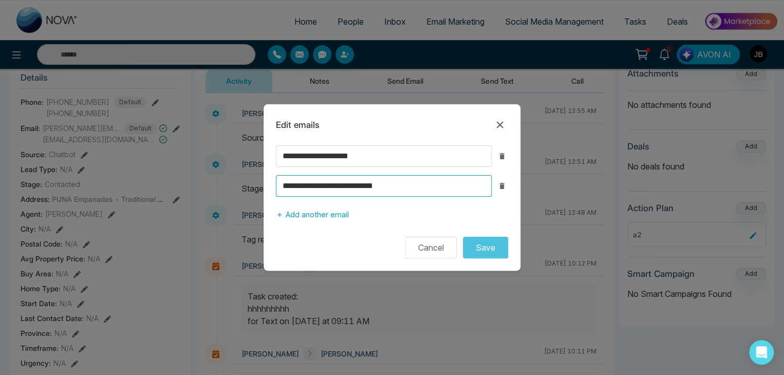
drag, startPoint x: 473, startPoint y: 188, endPoint x: 319, endPoint y: 187, distance: 154.2
click at [319, 187] on input "**********" at bounding box center [384, 186] width 216 height 22
click at [501, 186] on icon "button" at bounding box center [502, 186] width 5 height 6
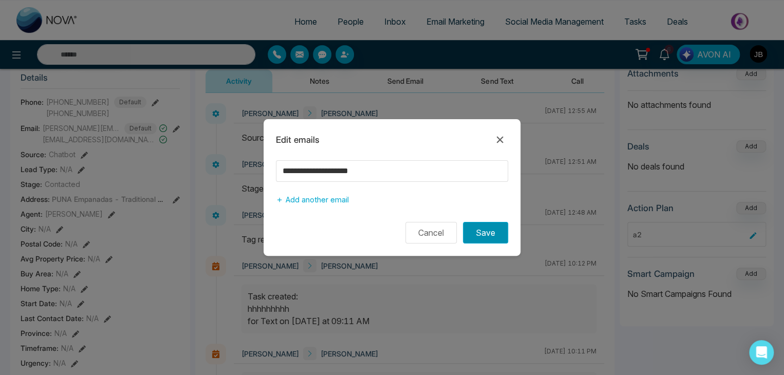
click at [481, 230] on button "Save" at bounding box center [485, 233] width 45 height 22
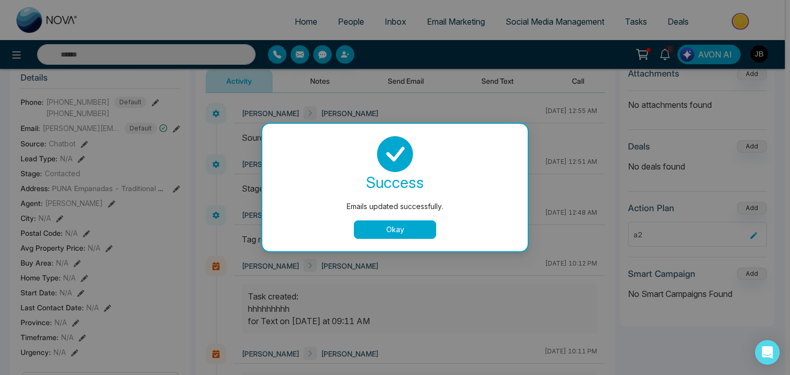
click at [384, 239] on div "success Emails updated successfully. Okay" at bounding box center [394, 187] width 265 height 127
click at [380, 235] on button "Okay" at bounding box center [395, 230] width 82 height 19
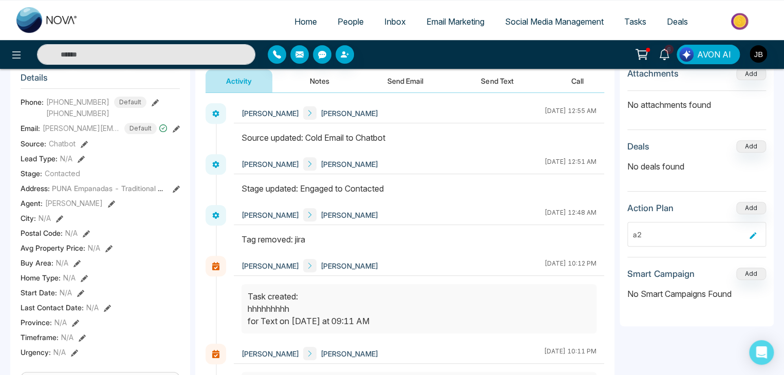
click at [152, 106] on icon at bounding box center [155, 102] width 7 height 7
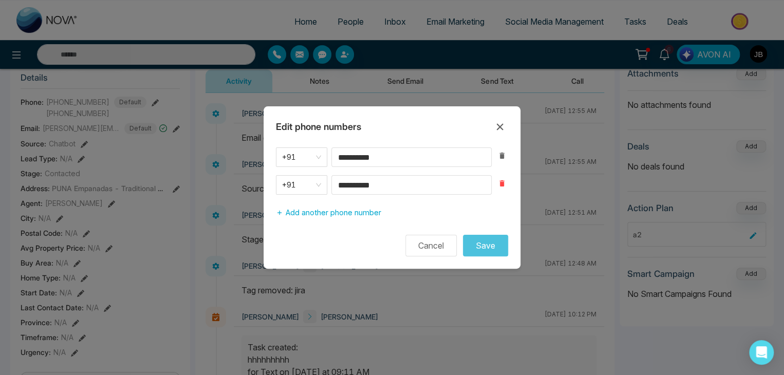
click at [502, 184] on icon "button" at bounding box center [502, 183] width 5 height 6
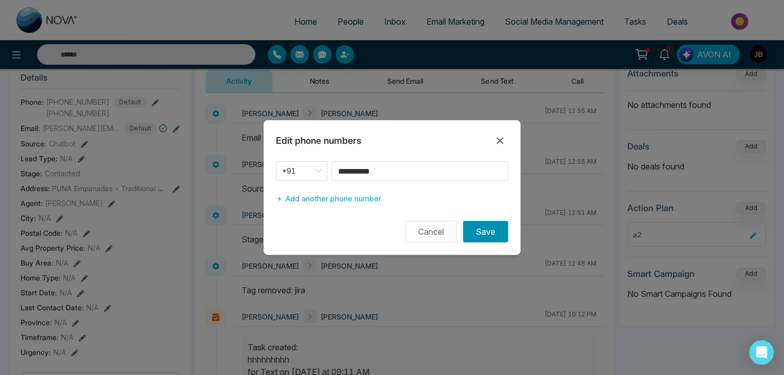
click at [492, 235] on button "Save" at bounding box center [485, 232] width 45 height 22
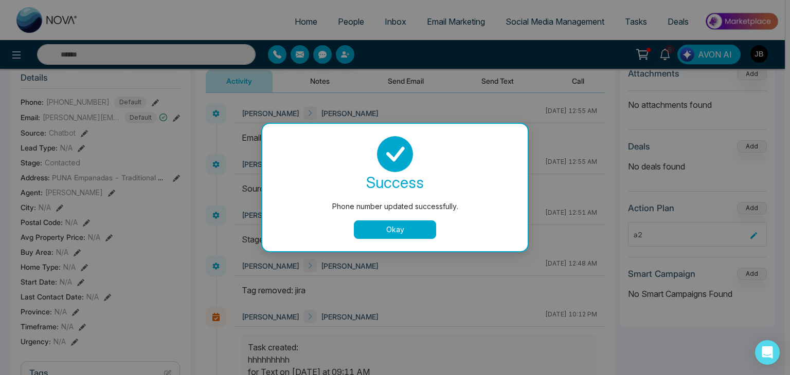
click at [397, 230] on button "Okay" at bounding box center [395, 230] width 82 height 19
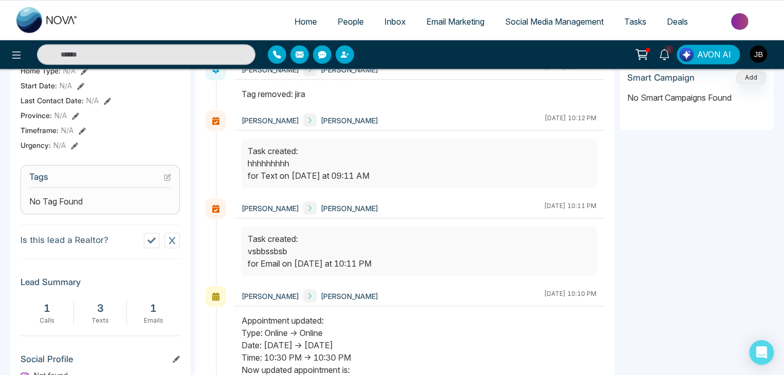
scroll to position [312, 0]
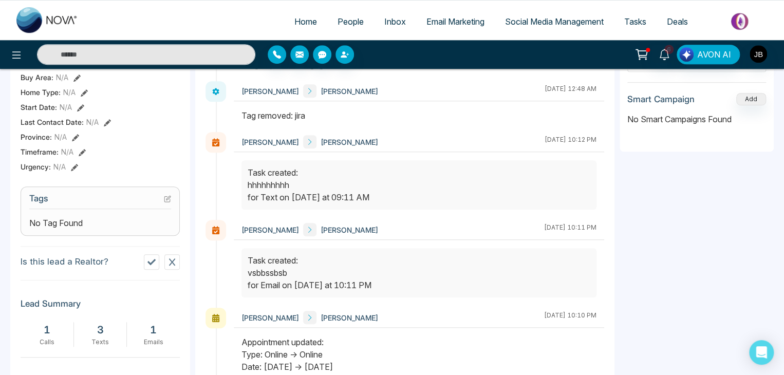
click at [77, 226] on span "No Tag Found" at bounding box center [55, 223] width 53 height 12
click at [78, 226] on span "No Tag Found" at bounding box center [55, 223] width 53 height 12
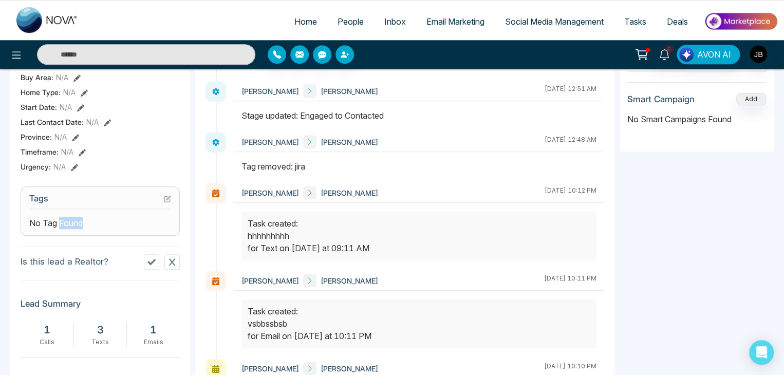
click at [167, 200] on icon at bounding box center [169, 198] width 4 height 4
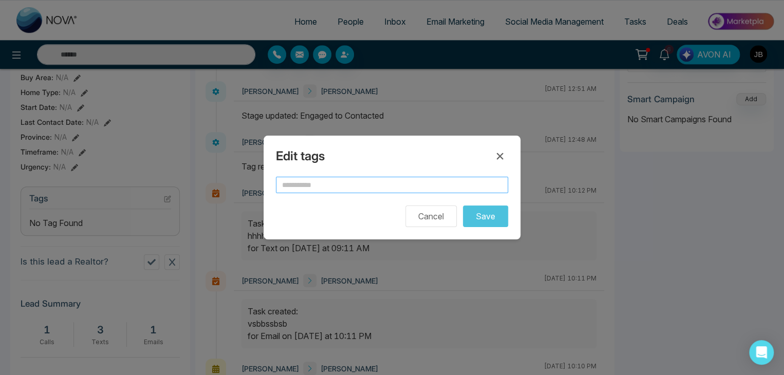
click at [300, 182] on input "text" at bounding box center [392, 185] width 232 height 16
type input "***"
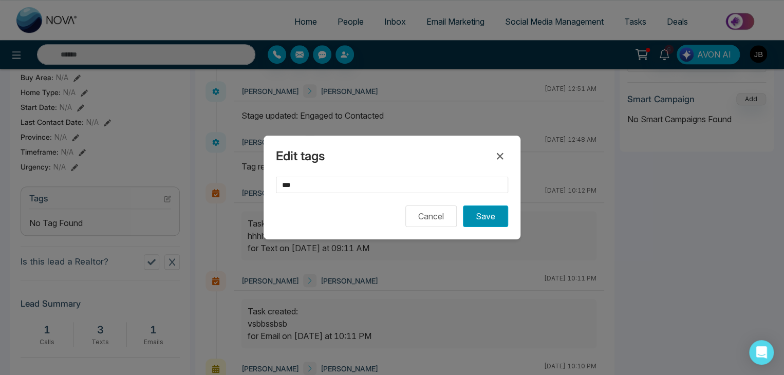
click at [488, 217] on button "Save" at bounding box center [485, 217] width 45 height 22
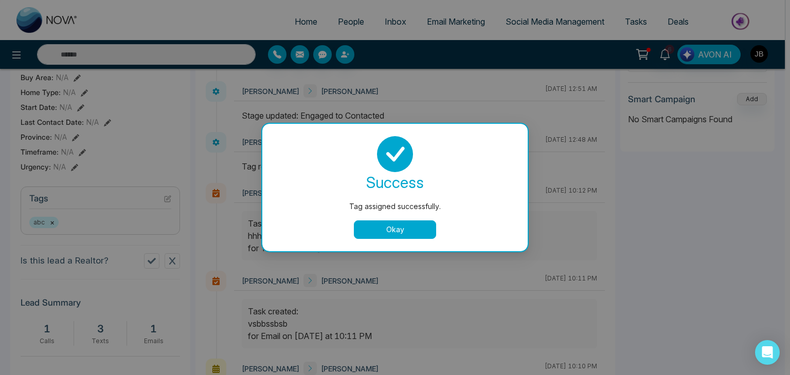
click at [380, 227] on button "Okay" at bounding box center [395, 230] width 82 height 19
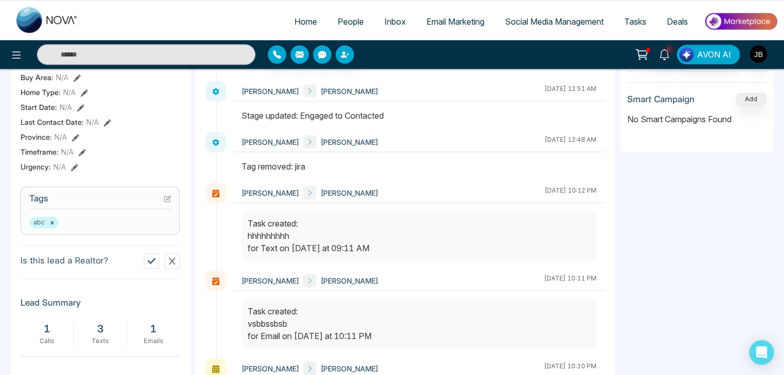
click at [93, 228] on div "abc ×" at bounding box center [100, 222] width 142 height 11
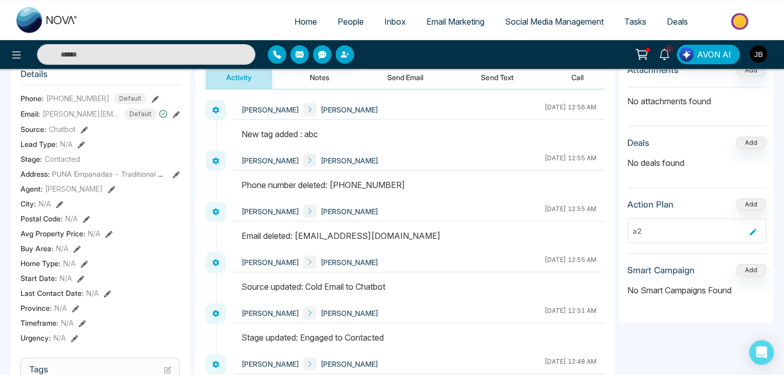
scroll to position [243, 0]
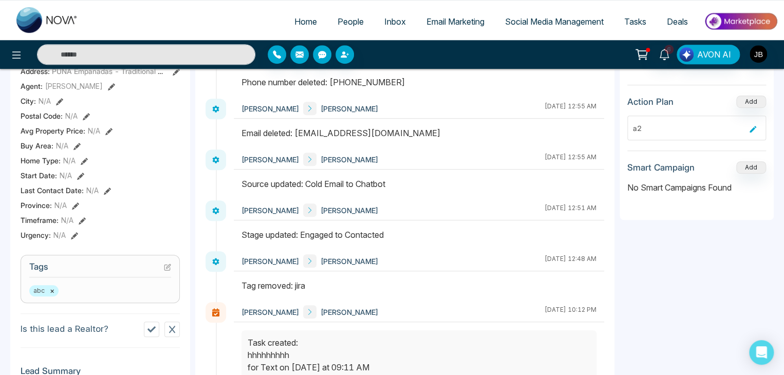
click at [104, 287] on section "Tags abc ×" at bounding box center [100, 279] width 159 height 48
click at [167, 270] on icon at bounding box center [167, 268] width 6 height 6
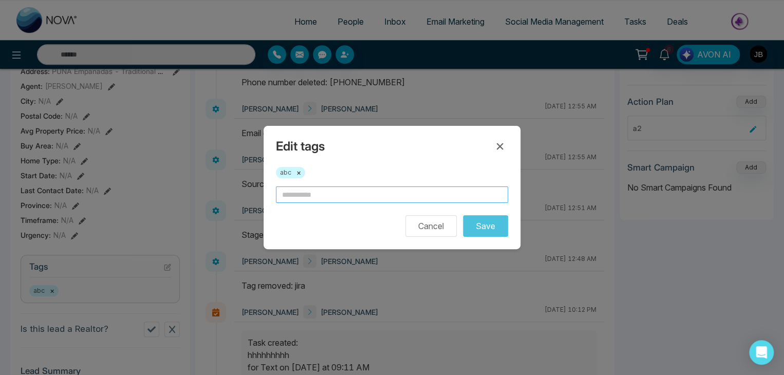
click at [308, 193] on input "text" at bounding box center [392, 195] width 232 height 16
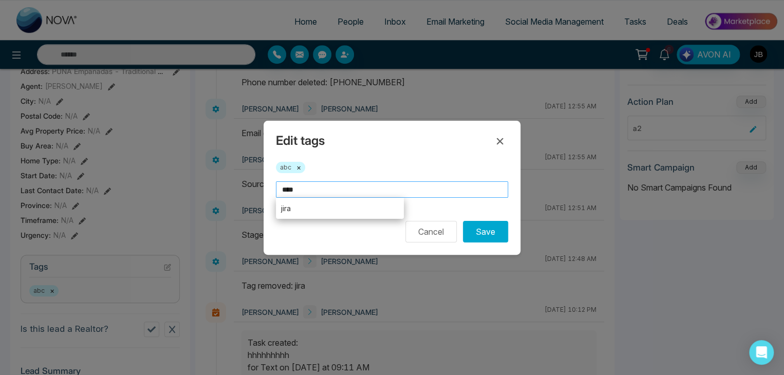
type input "****"
click at [463, 221] on button "Save" at bounding box center [485, 232] width 45 height 22
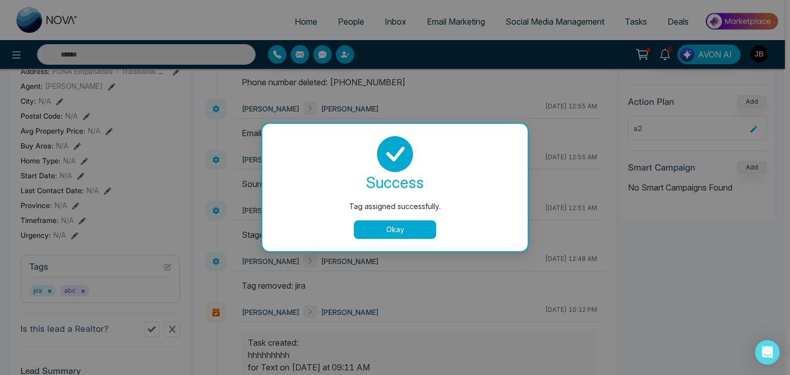
click at [387, 229] on button "Okay" at bounding box center [395, 230] width 82 height 19
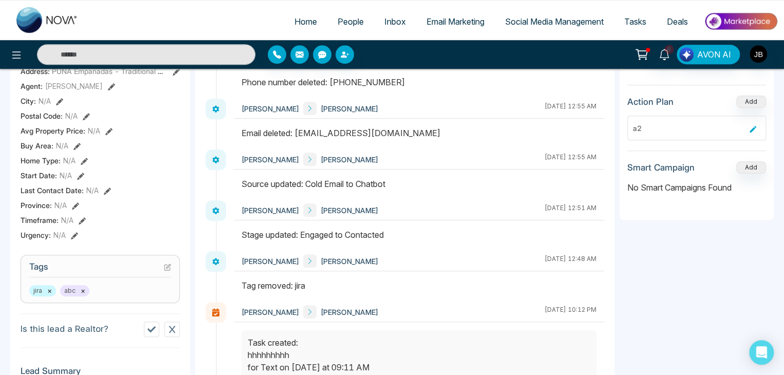
click at [354, 24] on span "People" at bounding box center [351, 21] width 26 height 10
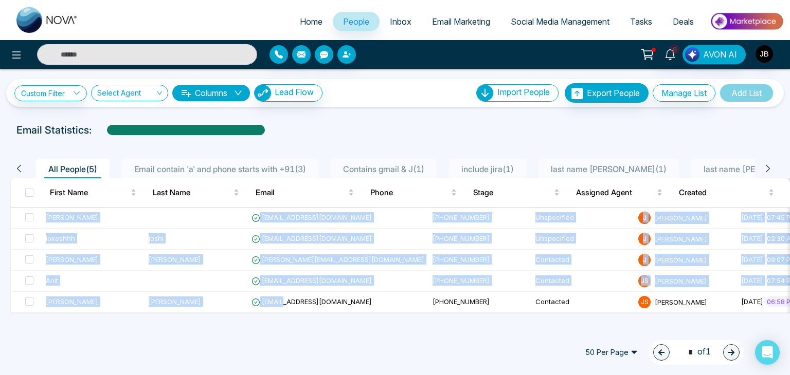
drag, startPoint x: 283, startPoint y: 312, endPoint x: 491, endPoint y: 325, distance: 208.1
click at [491, 325] on div "Home People Inbox Email Marketing Social Media Management Tasks Deals 6 AVON AI…" at bounding box center [395, 187] width 790 height 375
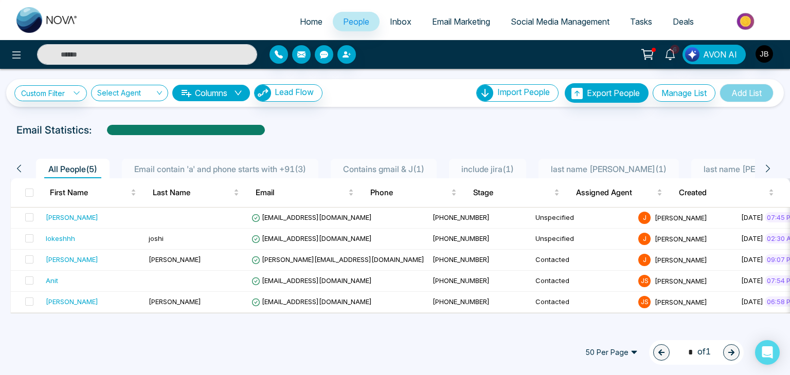
click at [483, 333] on div "50 Per Page 1 * of 1" at bounding box center [395, 352] width 790 height 45
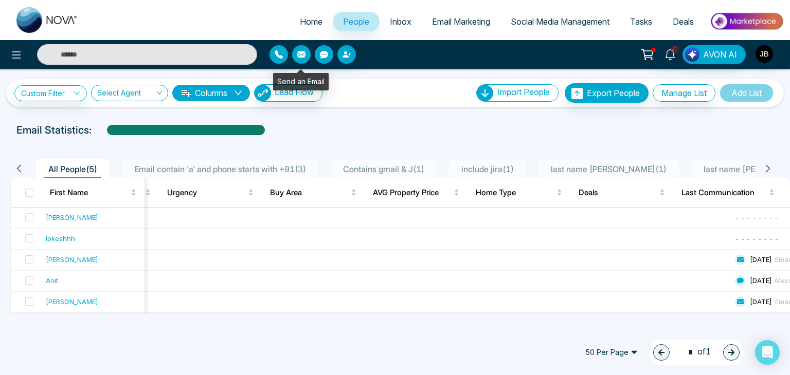
click at [300, 54] on icon "button" at bounding box center [301, 54] width 8 height 8
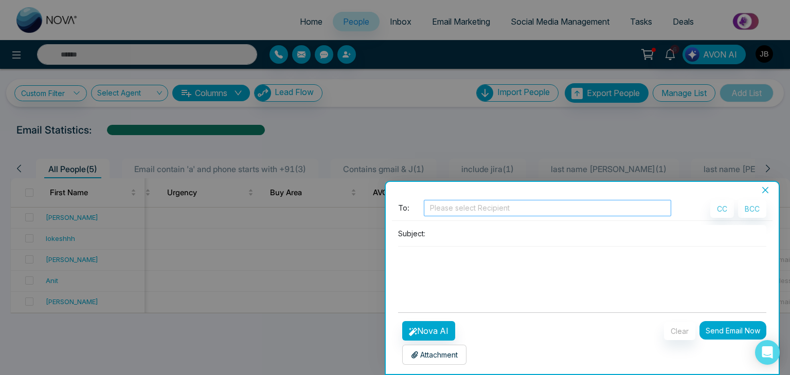
click at [467, 208] on div at bounding box center [547, 208] width 242 height 12
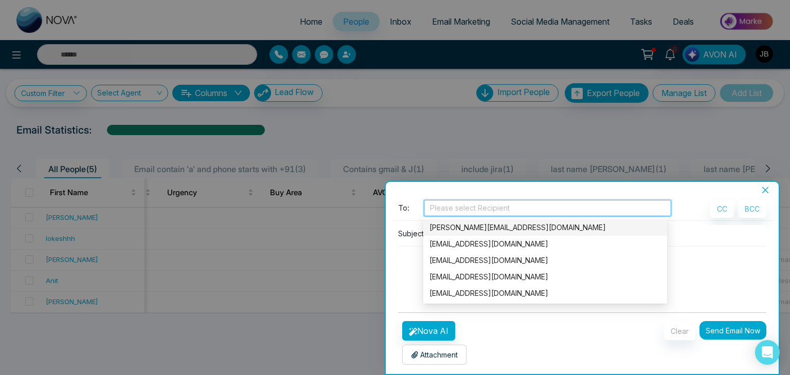
click at [477, 232] on div "Jayesh@mmnovatech.com" at bounding box center [544, 227] width 231 height 11
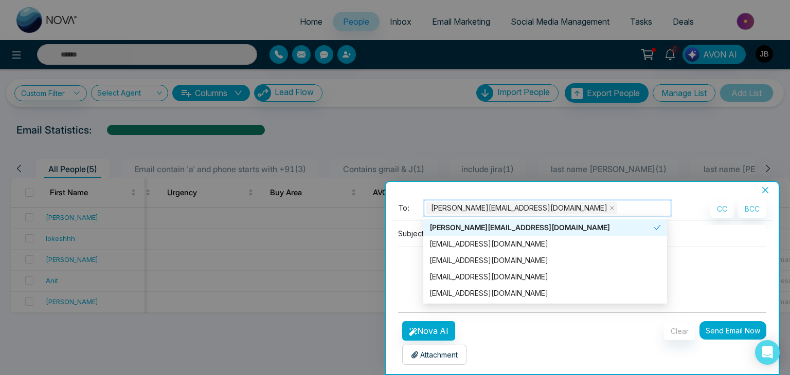
click at [477, 232] on div "Jayesh@mmnovatech.com" at bounding box center [541, 227] width 224 height 11
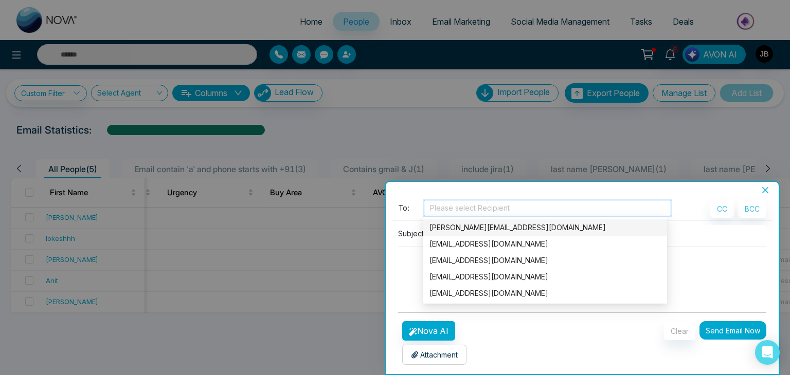
click at [482, 222] on div "Jayesh@mmnovatech.com" at bounding box center [544, 227] width 231 height 11
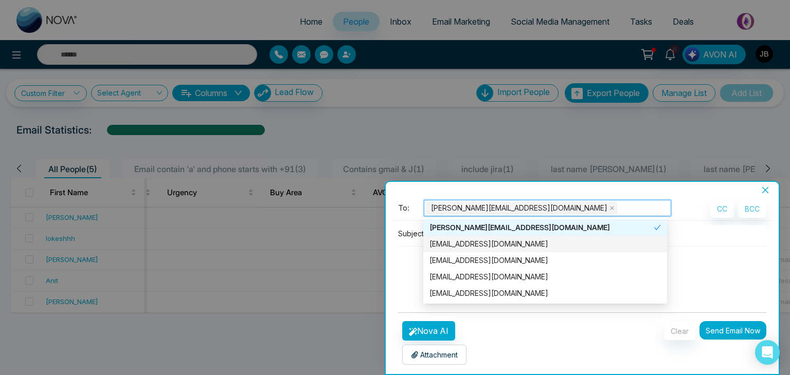
click at [406, 256] on textarea at bounding box center [582, 271] width 368 height 49
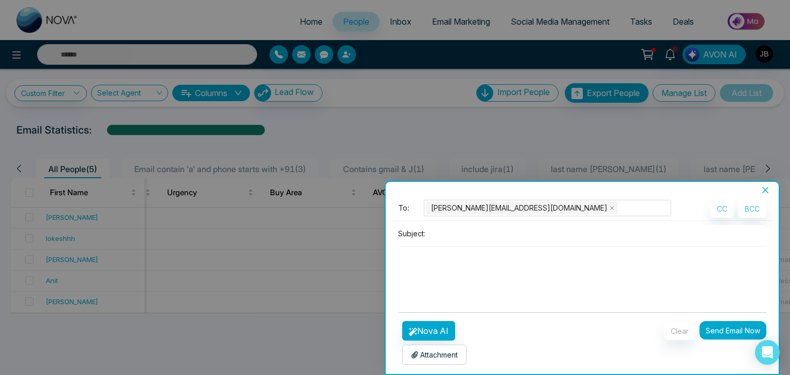
click at [454, 243] on div "Subject:" at bounding box center [582, 264] width 380 height 79
click at [450, 231] on input at bounding box center [597, 233] width 337 height 17
click at [450, 231] on input "**********" at bounding box center [597, 233] width 337 height 17
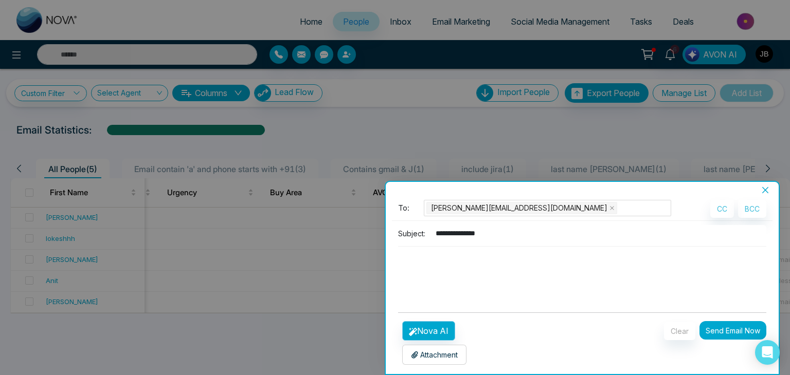
type input "**********"
click at [430, 327] on button "Nova AI" at bounding box center [428, 331] width 53 height 20
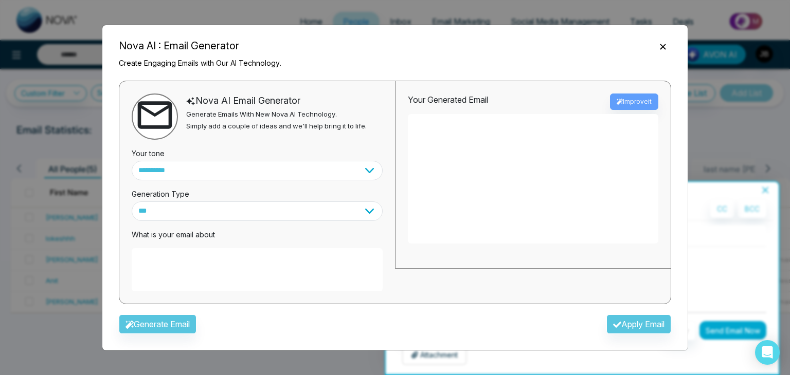
paste textarea "**********"
type textarea "**********"
click at [157, 325] on button "Generate Email" at bounding box center [158, 325] width 78 height 20
type textarea "**********"
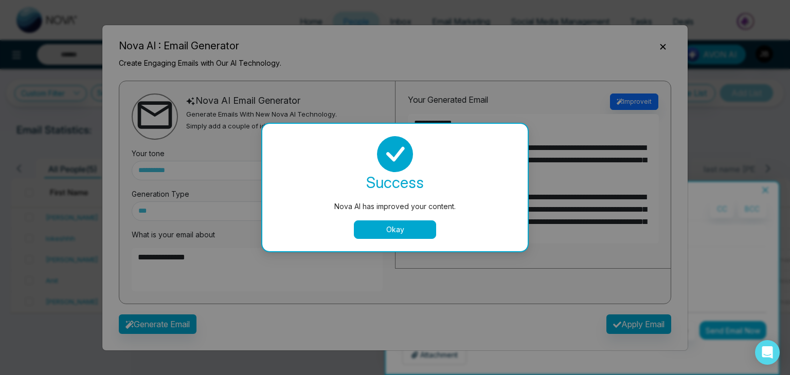
click at [394, 226] on button "Okay" at bounding box center [395, 230] width 82 height 19
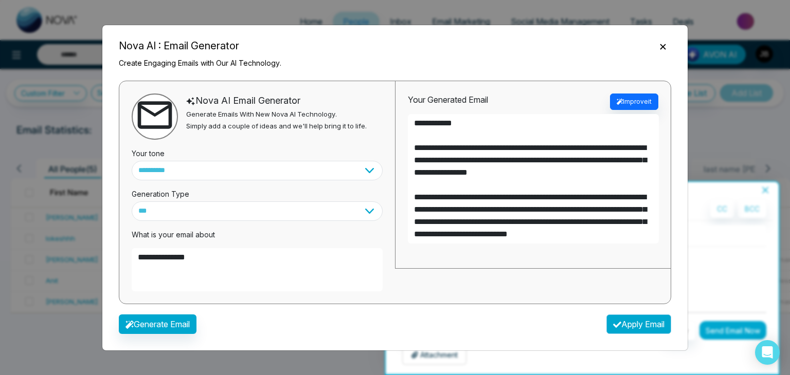
click at [643, 324] on button "Apply Email" at bounding box center [638, 325] width 65 height 20
type textarea "**********"
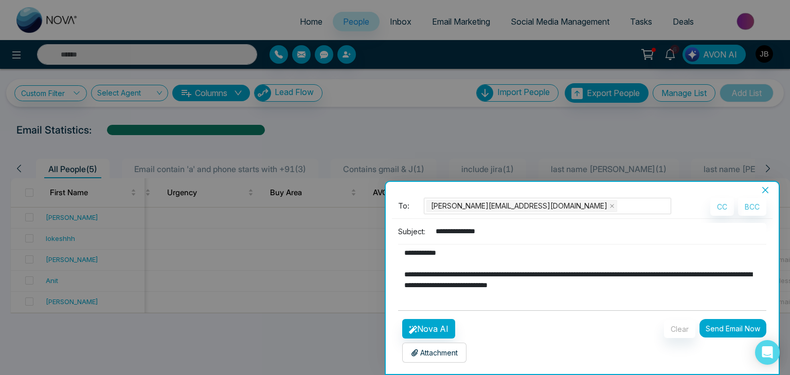
click at [730, 333] on button "Send Email Now" at bounding box center [732, 328] width 67 height 19
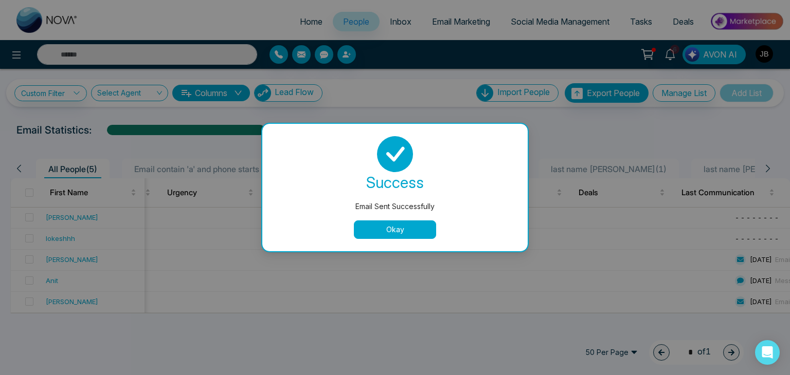
click at [382, 228] on button "Okay" at bounding box center [395, 230] width 82 height 19
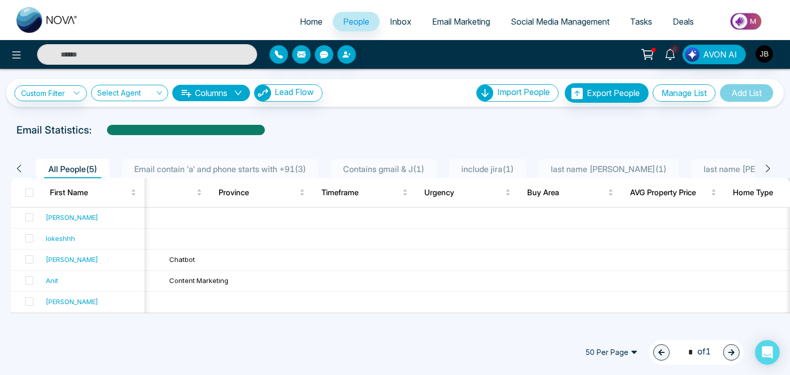
scroll to position [0, 863]
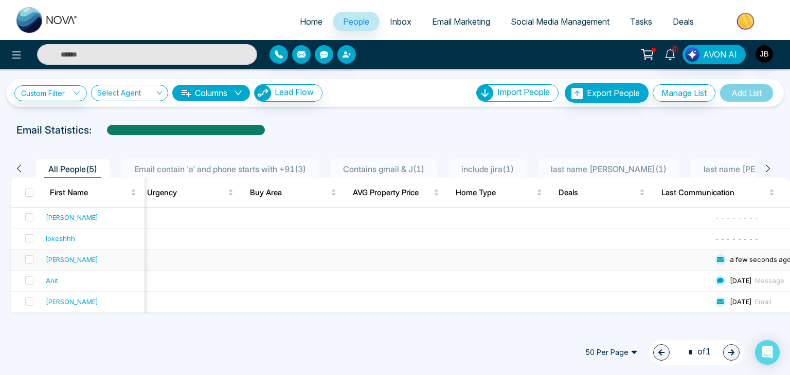
click at [64, 260] on div "[PERSON_NAME]" at bounding box center [72, 259] width 52 height 10
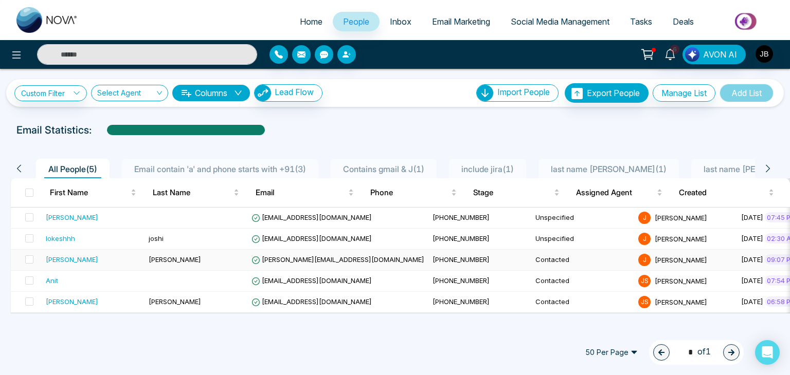
click at [162, 258] on span "[PERSON_NAME]" at bounding box center [175, 259] width 52 height 8
click at [29, 262] on span at bounding box center [29, 259] width 8 height 8
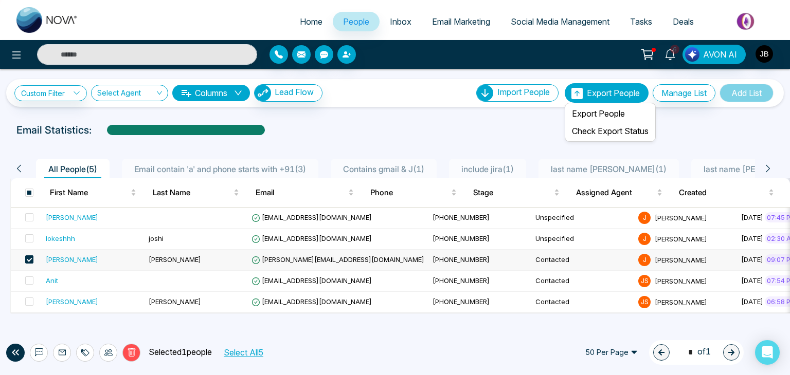
click at [580, 92] on button "Export People" at bounding box center [606, 93] width 84 height 20
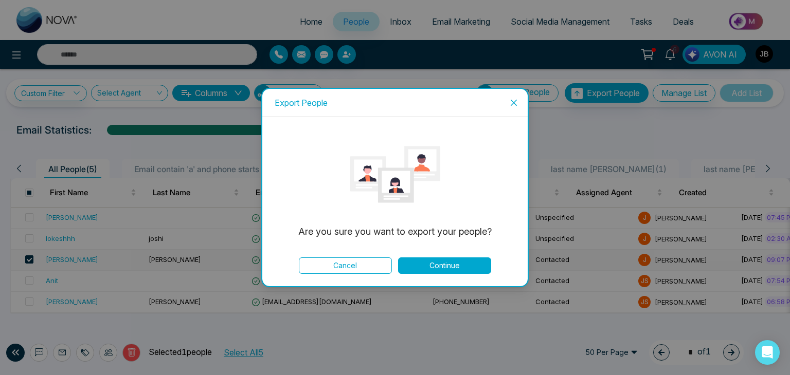
click at [429, 260] on button "Continue" at bounding box center [444, 266] width 93 height 16
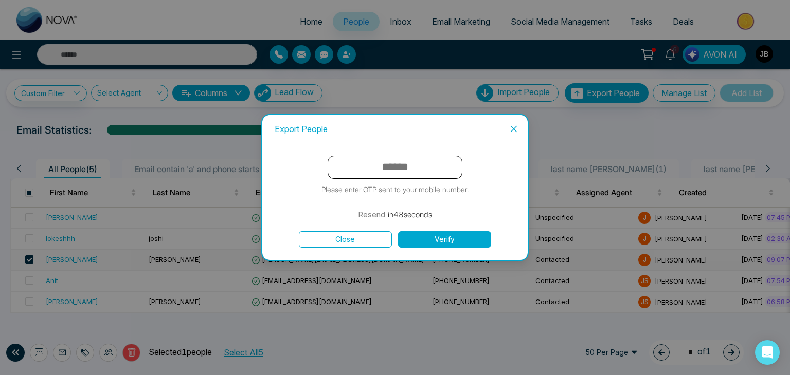
click at [380, 169] on input "text" at bounding box center [394, 167] width 135 height 23
click at [440, 232] on button "Verify" at bounding box center [444, 239] width 93 height 16
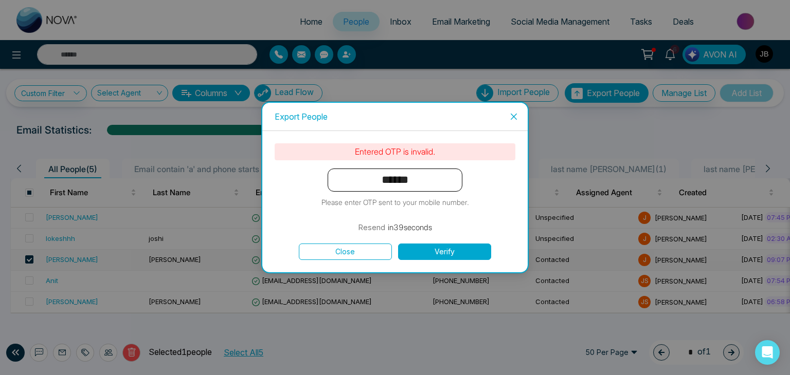
click at [441, 250] on button "Verify" at bounding box center [444, 252] width 93 height 16
click at [388, 179] on input "******" at bounding box center [394, 180] width 135 height 23
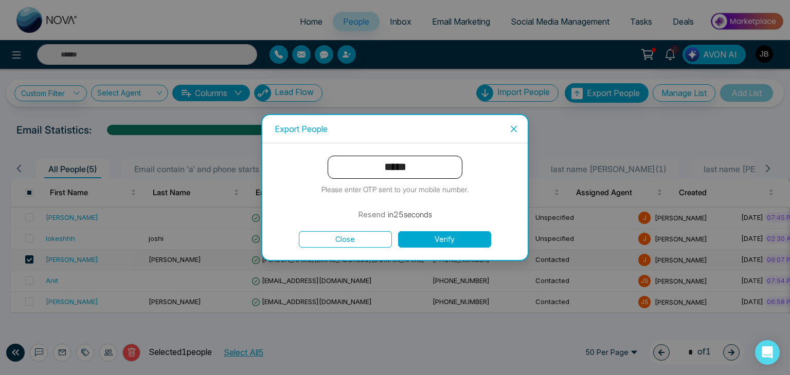
click at [431, 241] on button "Verify" at bounding box center [444, 239] width 93 height 16
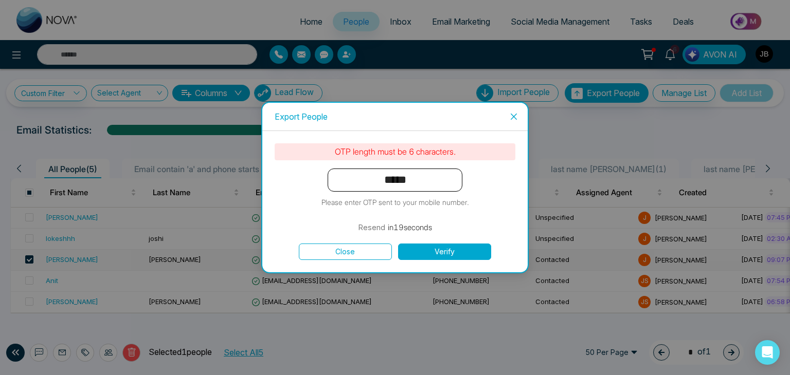
click at [393, 181] on input "*****" at bounding box center [394, 180] width 135 height 23
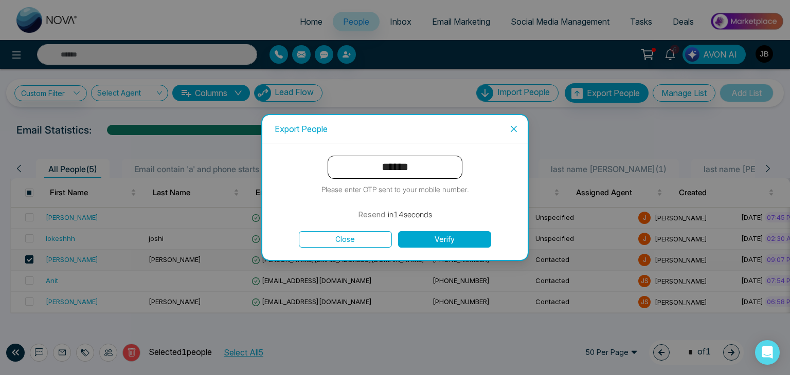
type input "******"
click at [454, 243] on button "Verify" at bounding box center [444, 239] width 93 height 16
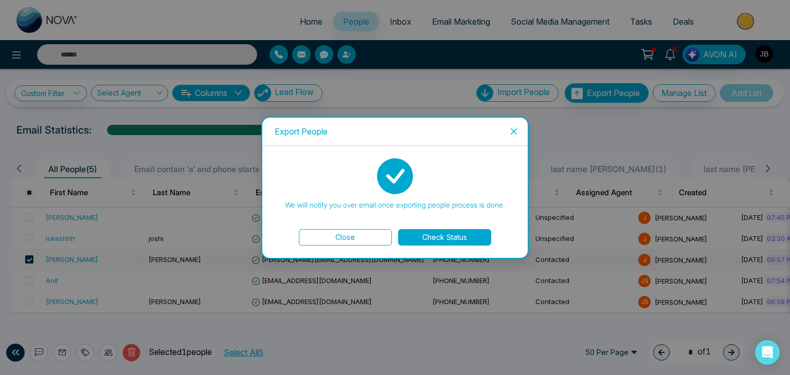
click at [447, 239] on button "Check Status" at bounding box center [444, 237] width 93 height 16
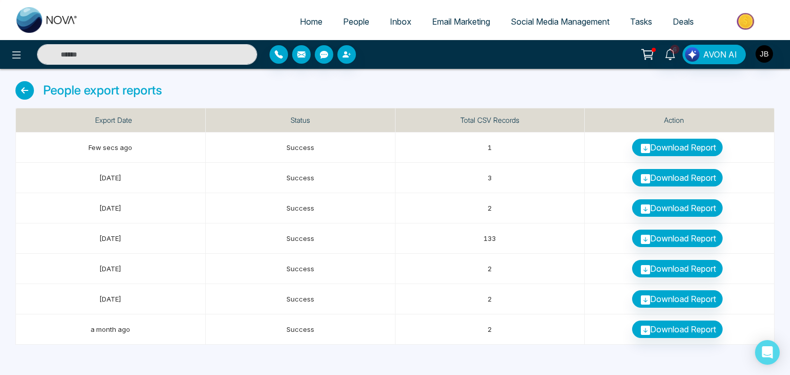
click at [31, 90] on icon at bounding box center [24, 90] width 19 height 19
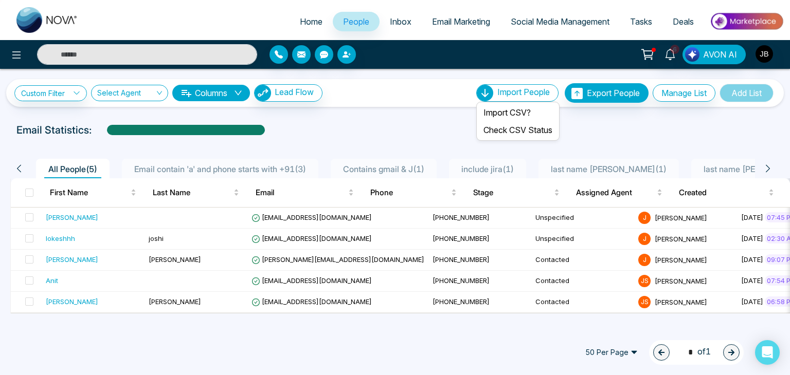
click at [480, 90] on icon at bounding box center [485, 93] width 16 height 16
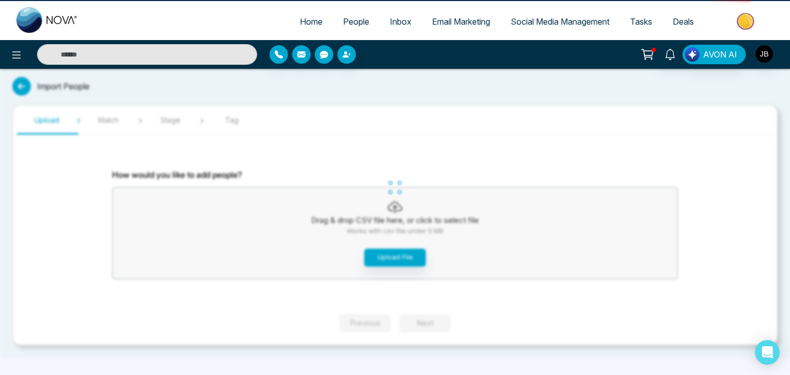
click at [484, 108] on div "Home People Inbox Email Marketing Social Media Management Tasks Deals AVON AI I…" at bounding box center [395, 187] width 790 height 375
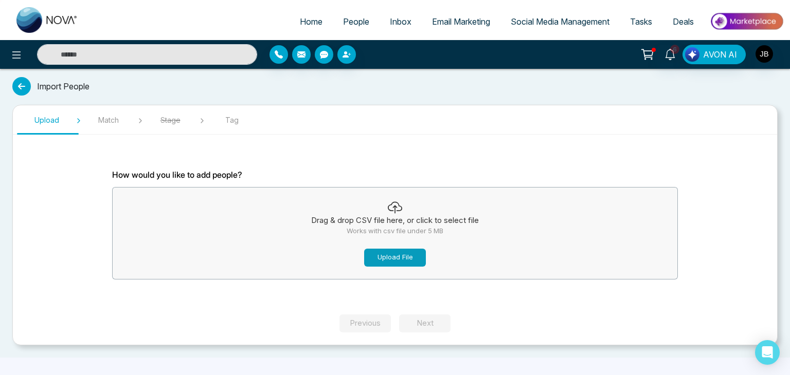
click at [386, 254] on button "Upload File" at bounding box center [395, 258] width 62 height 18
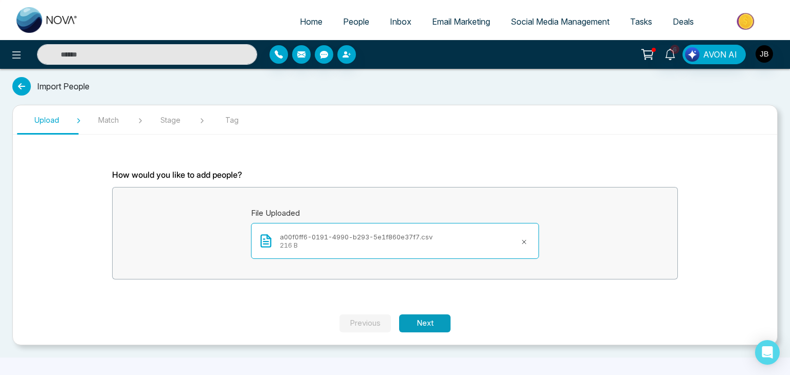
click at [448, 324] on button "Next" at bounding box center [424, 324] width 51 height 18
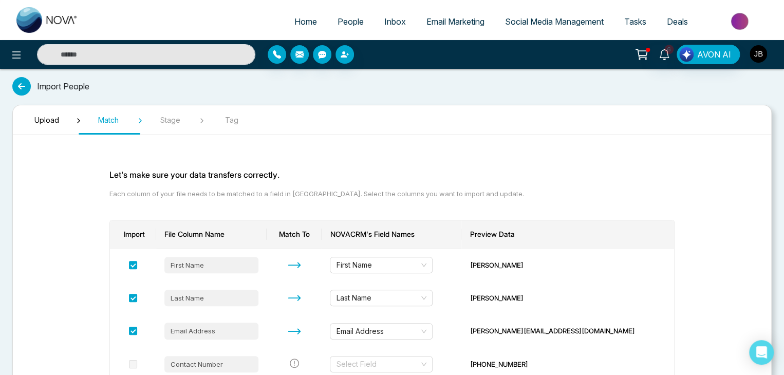
click at [763, 47] on img "button" at bounding box center [758, 53] width 17 height 17
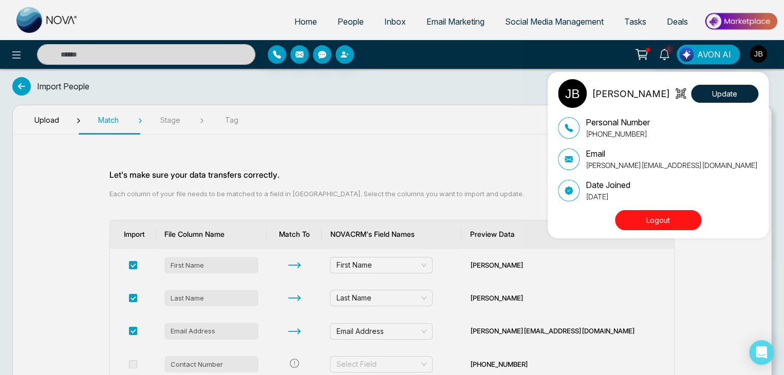
click at [674, 93] on div "Jayesh Satish Badgujar Update" at bounding box center [658, 93] width 200 height 29
click at [756, 53] on div "Jayesh Satish Badgujar Update Personal Number +918208229191 Email Jayesh@mmnova…" at bounding box center [392, 187] width 784 height 375
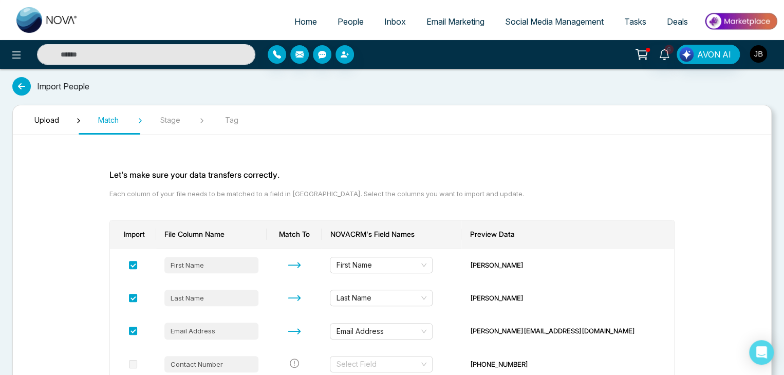
click at [755, 53] on img "button" at bounding box center [758, 53] width 17 height 17
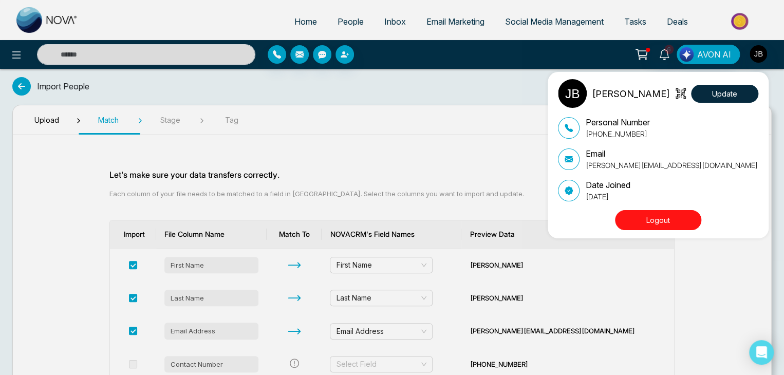
click at [575, 95] on img at bounding box center [572, 93] width 29 height 29
click at [633, 99] on p "Jayesh Satish Badgujar" at bounding box center [631, 94] width 78 height 14
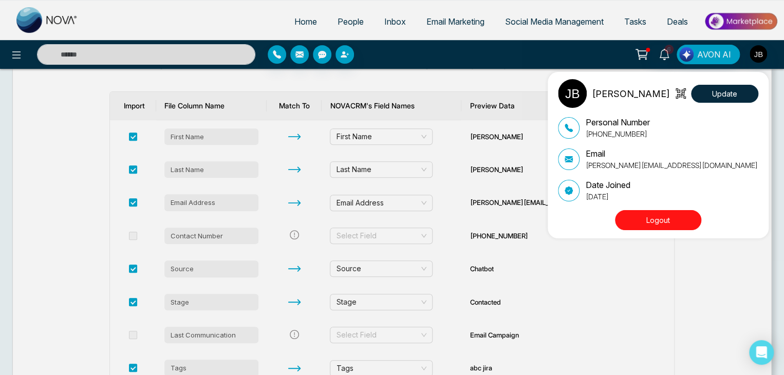
scroll to position [137, 0]
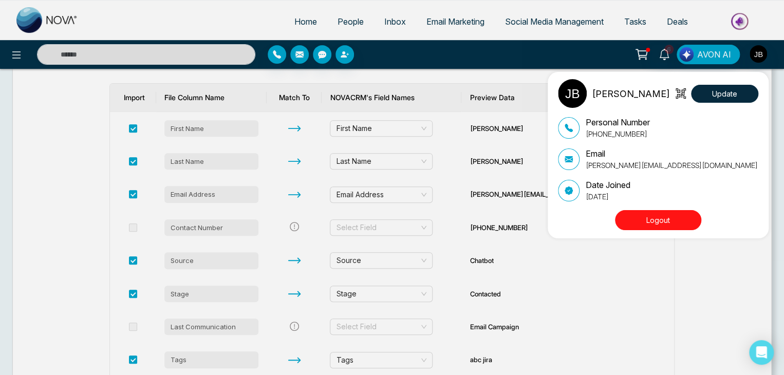
click at [704, 288] on div "Jayesh Satish Badgujar Update Personal Number +918208229191 Email Jayesh@mmnova…" at bounding box center [392, 187] width 784 height 375
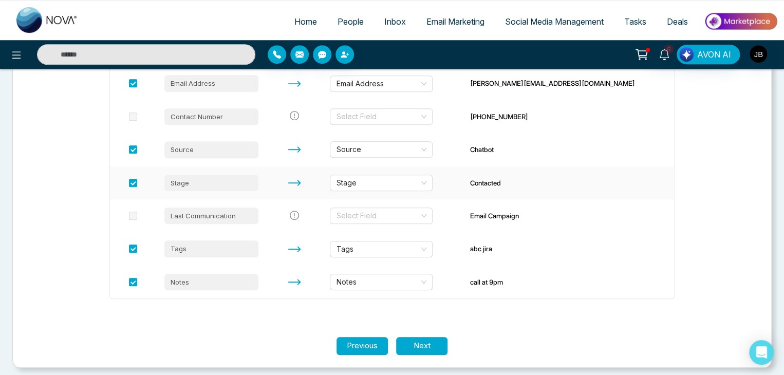
scroll to position [252, 0]
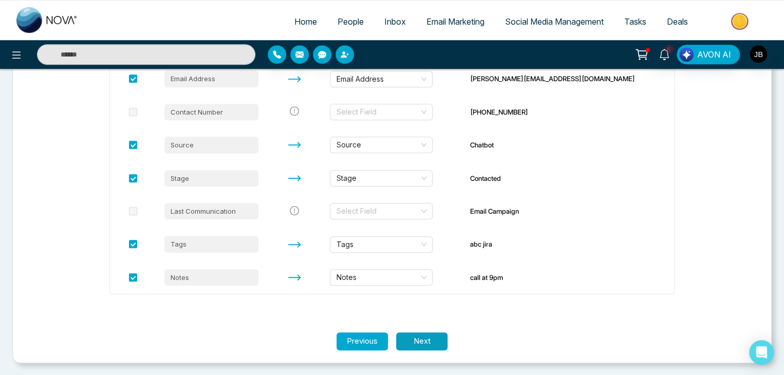
click at [435, 338] on button "Next" at bounding box center [421, 342] width 51 height 18
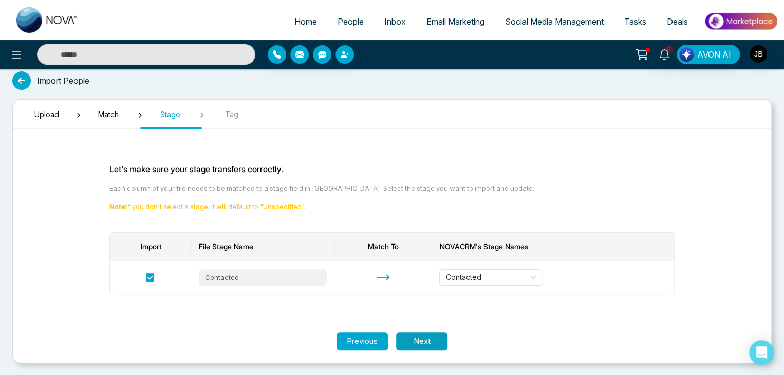
click at [410, 339] on button "Next" at bounding box center [421, 342] width 51 height 18
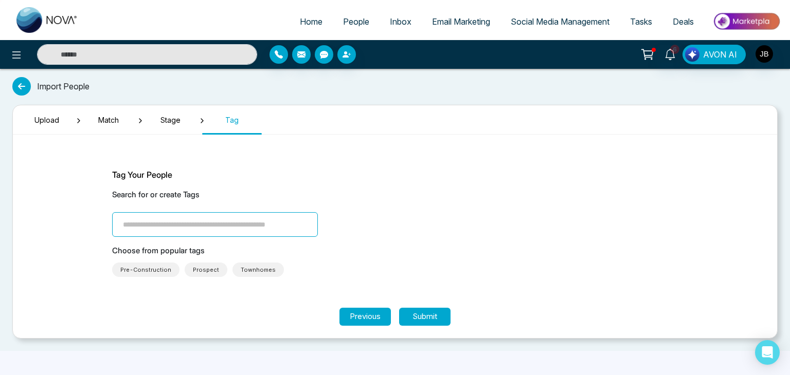
click at [218, 227] on input "search" at bounding box center [215, 224] width 206 height 25
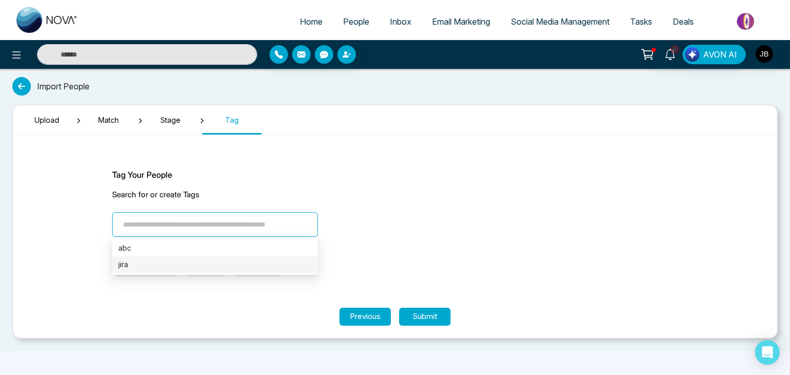
click at [129, 266] on div "jira" at bounding box center [214, 264] width 193 height 11
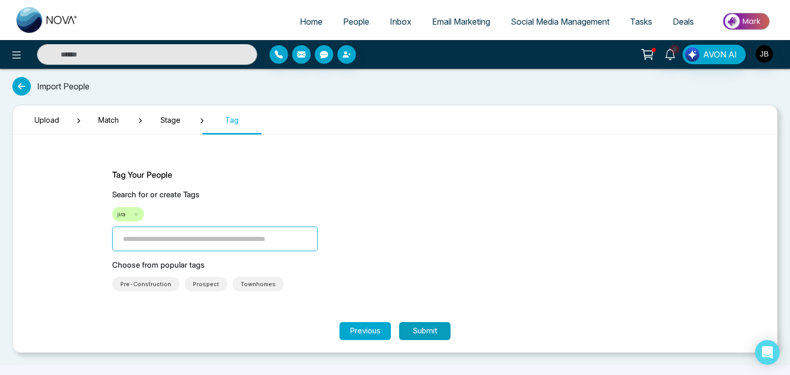
click at [428, 336] on button "Submit" at bounding box center [424, 331] width 51 height 18
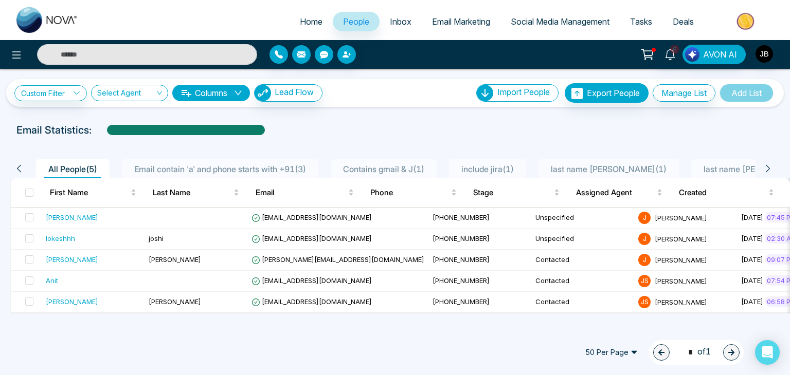
click at [222, 167] on span "Email contain 'a' and phone starts with +91 ( 3 )" at bounding box center [220, 169] width 180 height 10
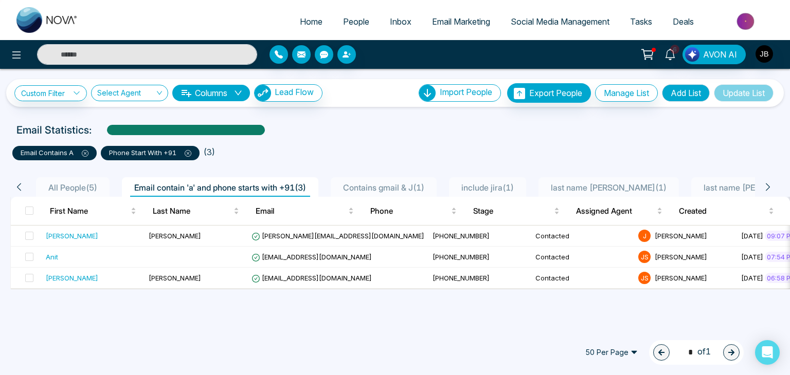
click at [81, 153] on span at bounding box center [81, 153] width 15 height 8
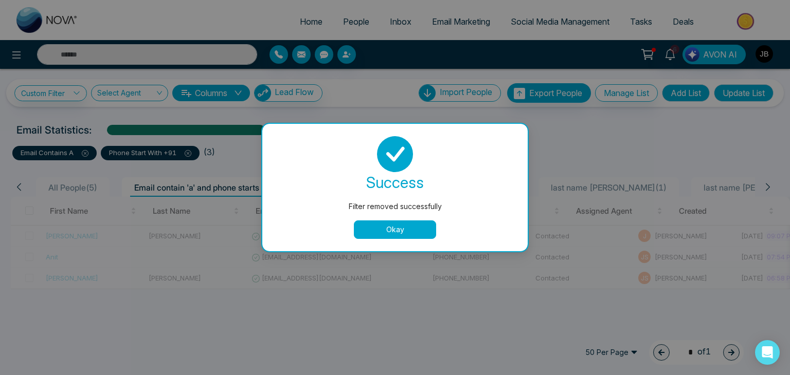
drag, startPoint x: 372, startPoint y: 235, endPoint x: 334, endPoint y: 234, distance: 38.6
click at [372, 239] on button "Okay" at bounding box center [395, 230] width 82 height 19
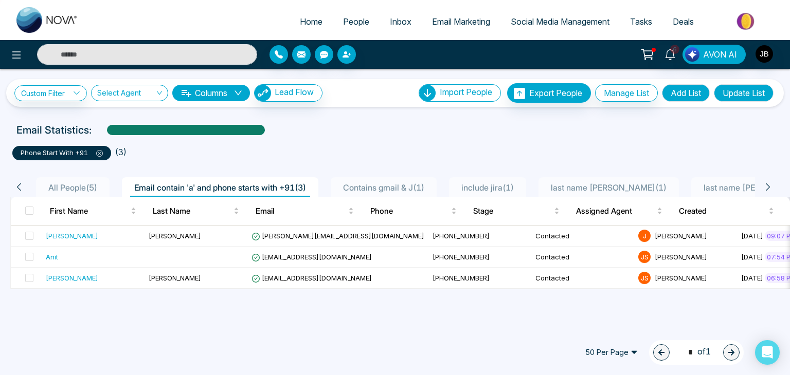
click at [99, 151] on icon at bounding box center [99, 153] width 7 height 7
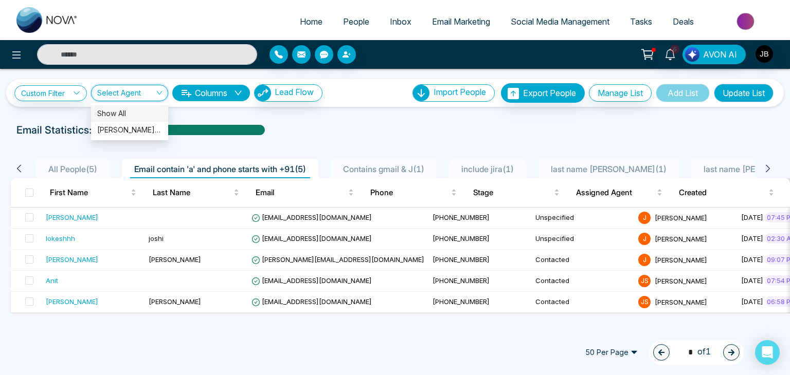
click at [113, 95] on input "search" at bounding box center [126, 95] width 58 height 20
click at [111, 129] on div "Jayesh Satish Badgujar (me)" at bounding box center [129, 129] width 65 height 11
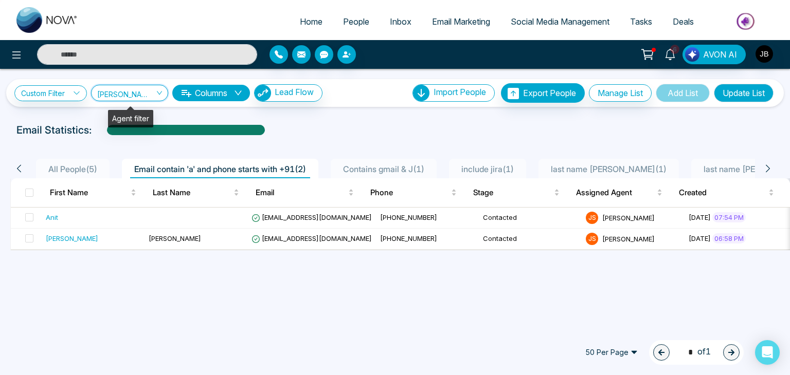
click at [154, 83] on div "Custom Filter Choose a filters Cancel Apply Jayesh Satish Badgujar (me) Jayesh …" at bounding box center [394, 93] width 761 height 20
click at [146, 95] on span "Jayesh Satish Badgujar (me)" at bounding box center [129, 93] width 65 height 10
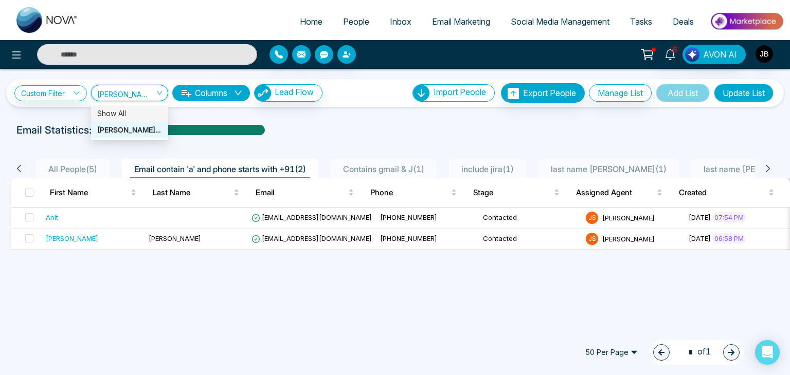
click at [144, 118] on div "Show All" at bounding box center [129, 113] width 65 height 11
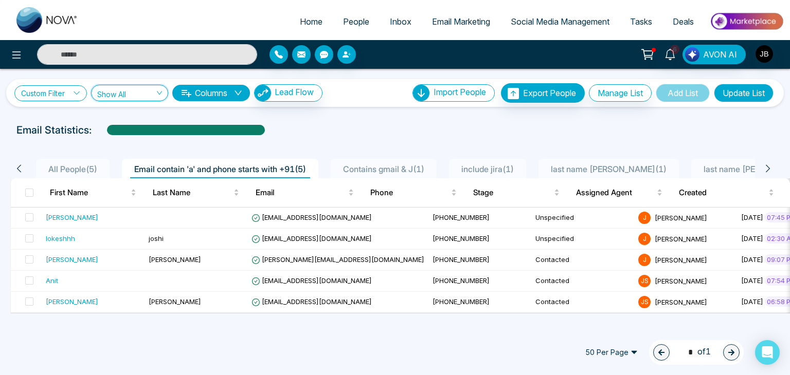
click at [52, 90] on link "Custom Filter" at bounding box center [50, 93] width 72 height 16
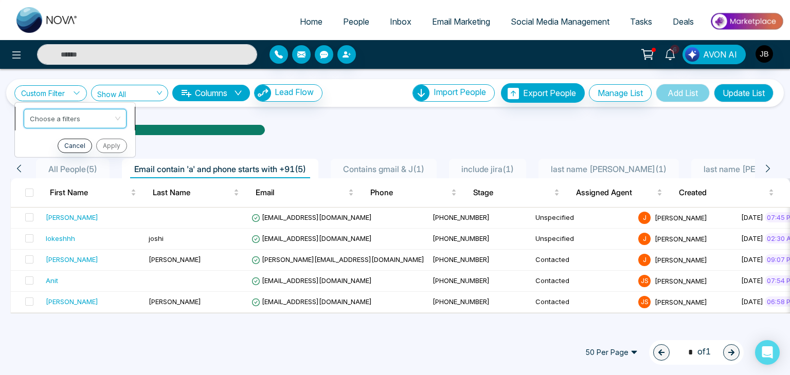
click at [50, 118] on input "search" at bounding box center [71, 116] width 83 height 15
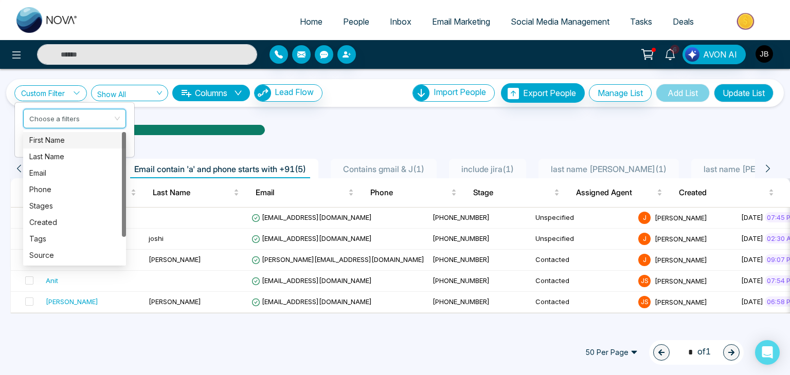
click at [49, 136] on div "First Name" at bounding box center [74, 140] width 90 height 11
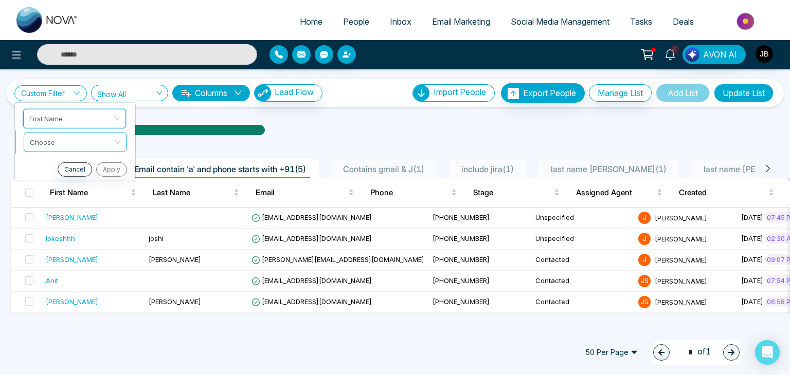
click at [48, 142] on input "search" at bounding box center [71, 140] width 83 height 15
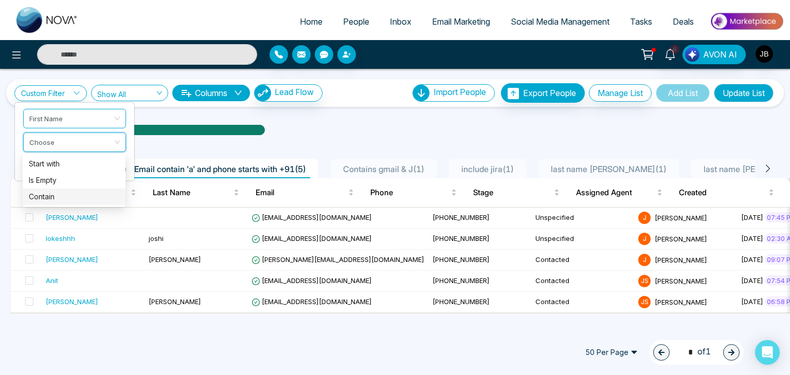
click at [45, 196] on div "Contain" at bounding box center [74, 196] width 90 height 11
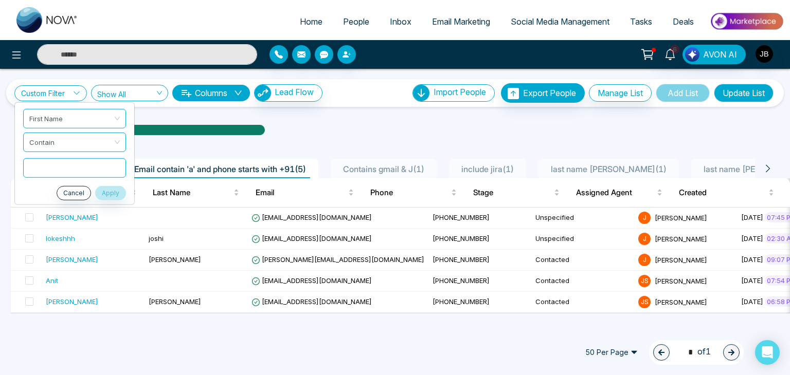
click at [54, 165] on input "text" at bounding box center [74, 168] width 103 height 20
click at [329, 149] on div "All People ( 5 ) Email contain 'a' and phone starts with +91 ( 5 ) Contains gma…" at bounding box center [394, 228] width 777 height 172
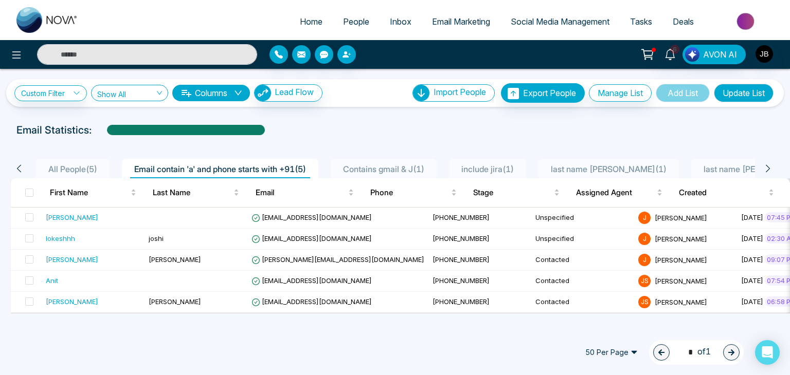
click at [453, 12] on link "Email Marketing" at bounding box center [461, 22] width 79 height 20
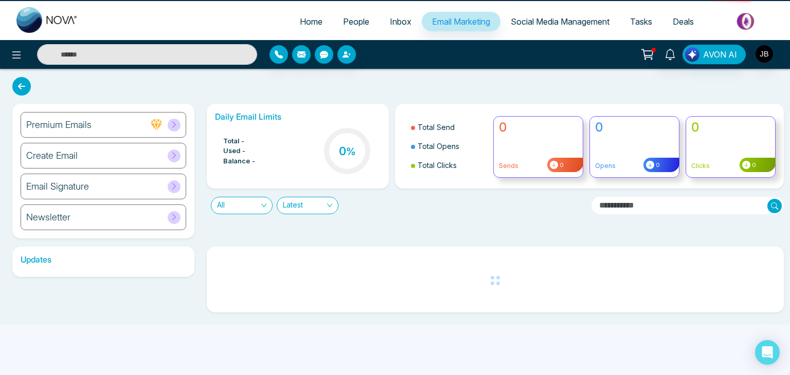
click at [452, 19] on span "Email Marketing" at bounding box center [461, 21] width 58 height 10
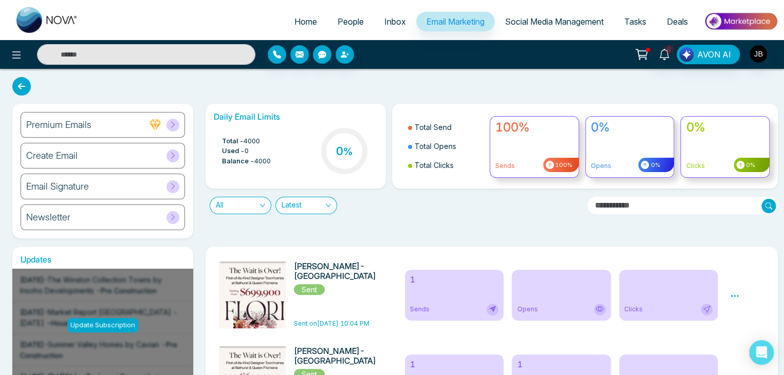
click at [250, 161] on span "Balance -" at bounding box center [238, 161] width 32 height 10
click at [76, 151] on h6 "Create Email" at bounding box center [51, 155] width 51 height 11
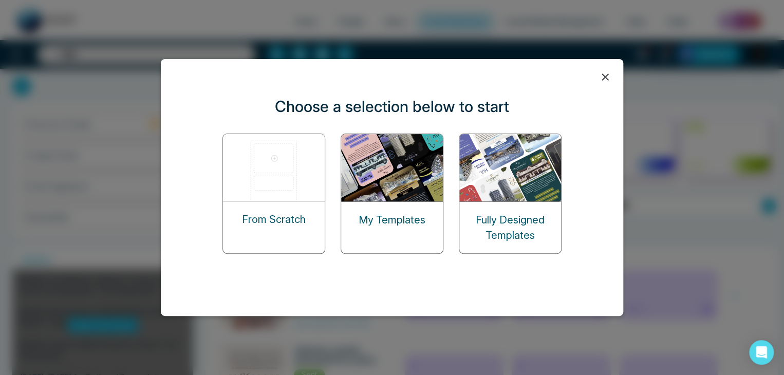
click at [385, 187] on img at bounding box center [392, 167] width 103 height 67
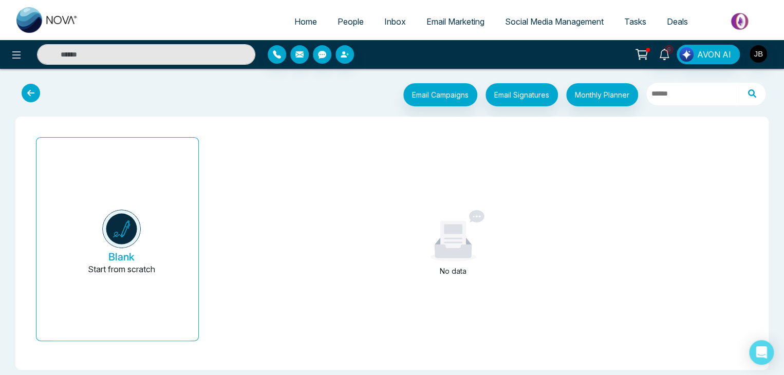
click at [24, 91] on icon at bounding box center [31, 93] width 19 height 19
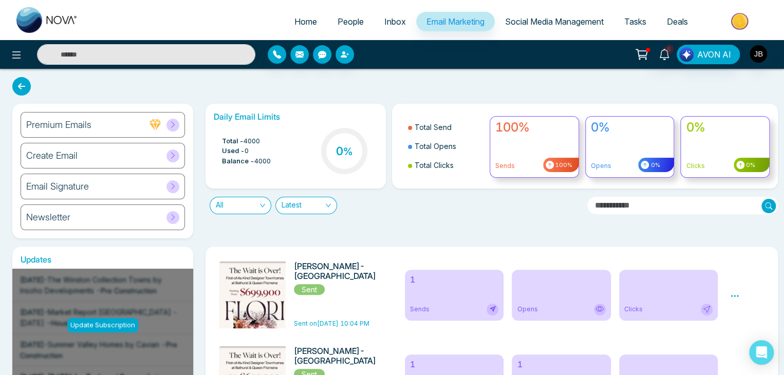
click at [113, 161] on div "Create Email" at bounding box center [103, 156] width 164 height 26
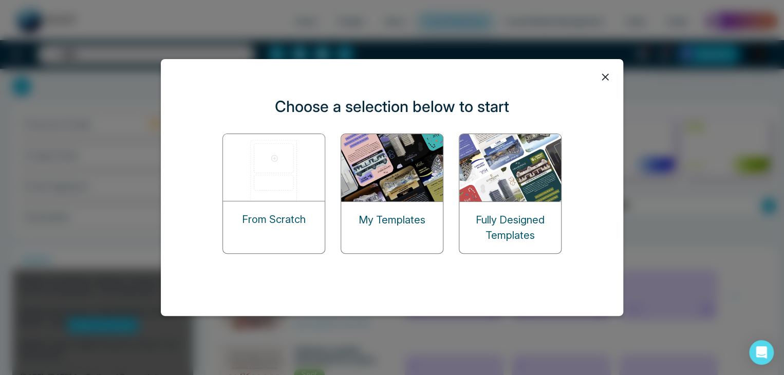
click at [508, 169] on img at bounding box center [511, 167] width 103 height 67
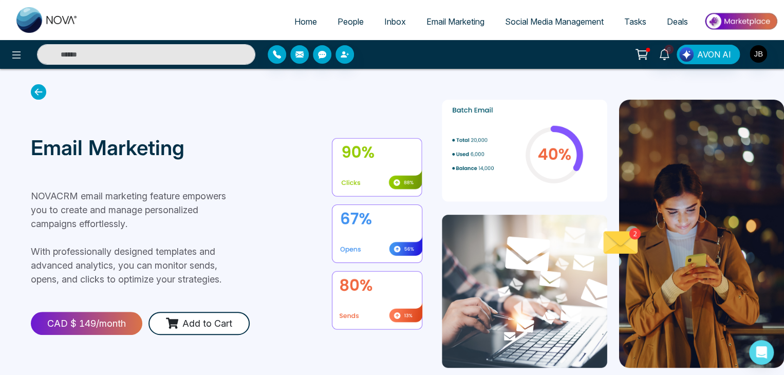
click at [41, 89] on icon at bounding box center [38, 91] width 15 height 15
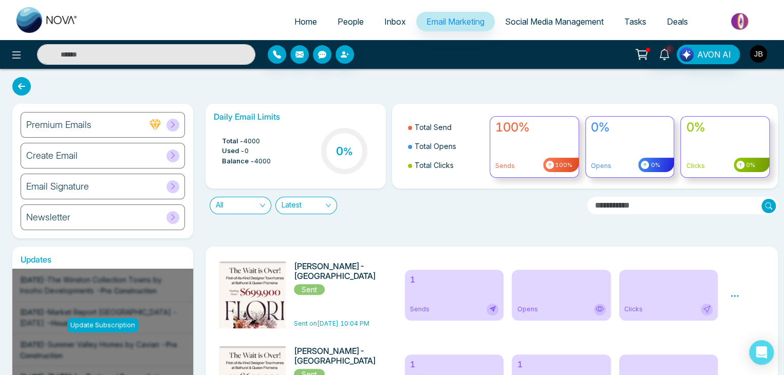
click at [758, 54] on img "button" at bounding box center [758, 53] width 17 height 17
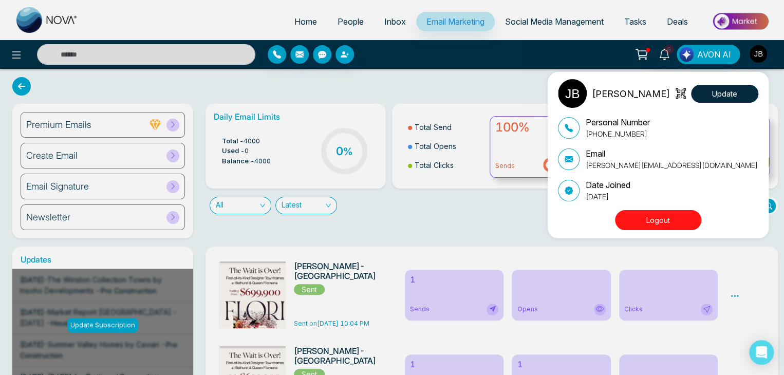
click at [644, 218] on button "Logout" at bounding box center [658, 220] width 86 height 20
